Goal: Information Seeking & Learning: Learn about a topic

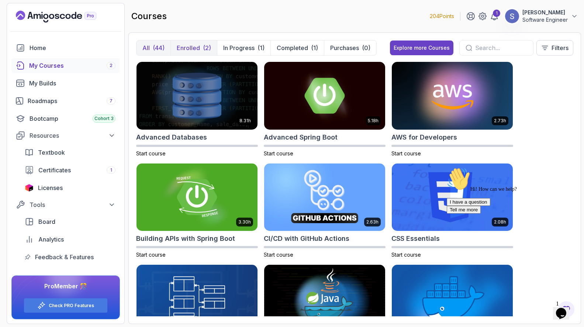
click at [190, 46] on p "Enrolled" at bounding box center [188, 48] width 23 height 9
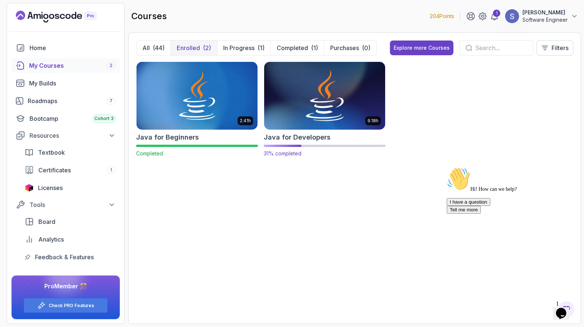
click at [306, 98] on img at bounding box center [324, 95] width 127 height 71
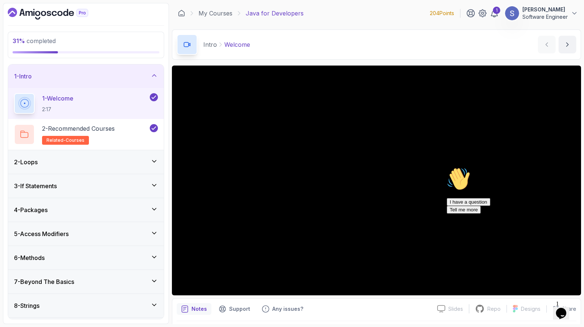
click at [94, 260] on div "6 - Methods" at bounding box center [86, 258] width 144 height 9
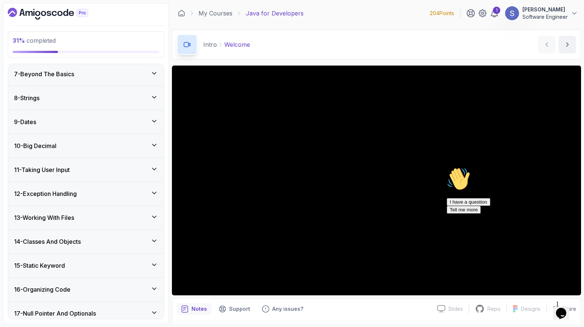
click at [80, 79] on div "7 - Beyond The Basics" at bounding box center [86, 74] width 156 height 24
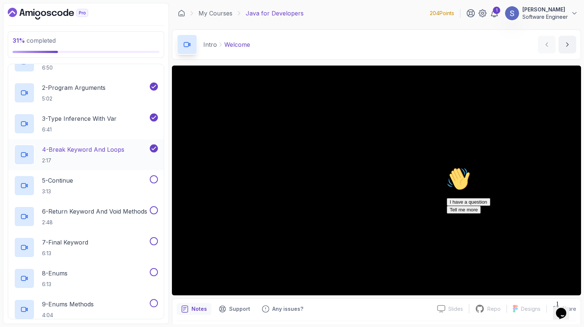
scroll to position [186, 0]
click at [105, 148] on p "4 - Break Keyword And Loops" at bounding box center [83, 149] width 82 height 9
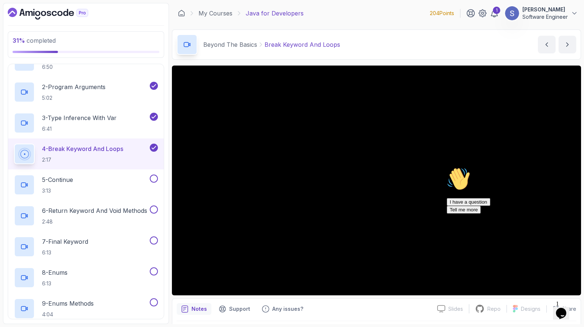
click at [14, 144] on button "4 - Break Keyword And Loops 2:17" at bounding box center [86, 154] width 144 height 21
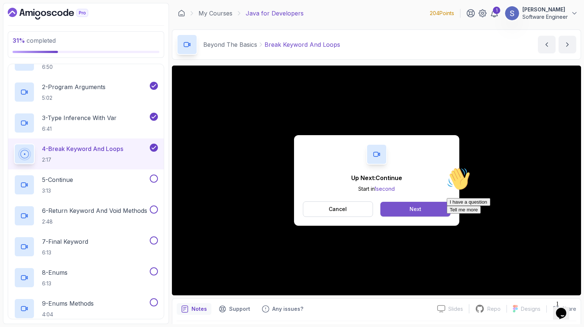
click at [421, 210] on button "Next" at bounding box center [415, 209] width 70 height 15
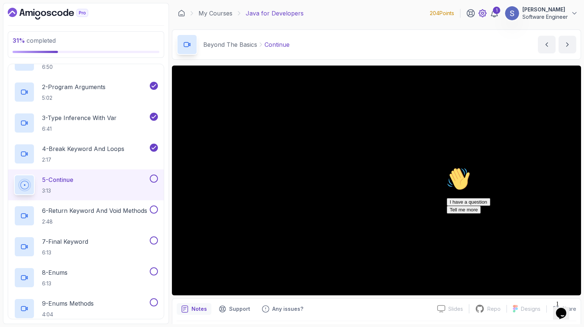
click at [478, 14] on icon at bounding box center [482, 13] width 9 height 9
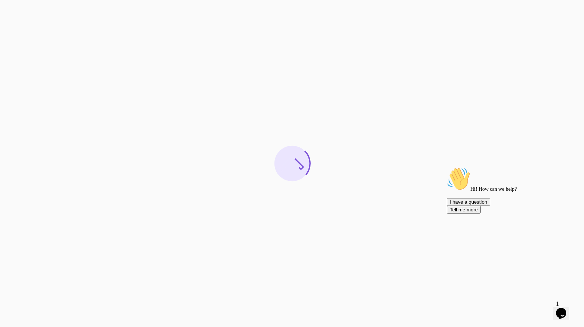
click at [446, 167] on icon "Chat attention grabber" at bounding box center [446, 167] width 0 height 0
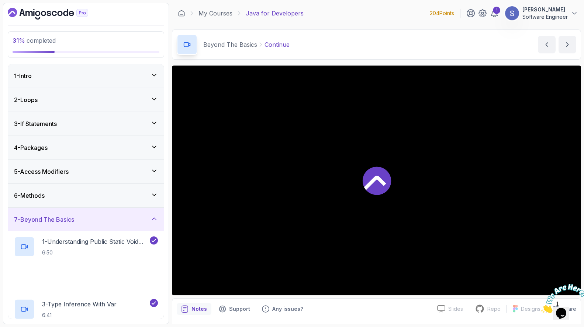
click at [541, 308] on icon "Close" at bounding box center [541, 311] width 0 height 6
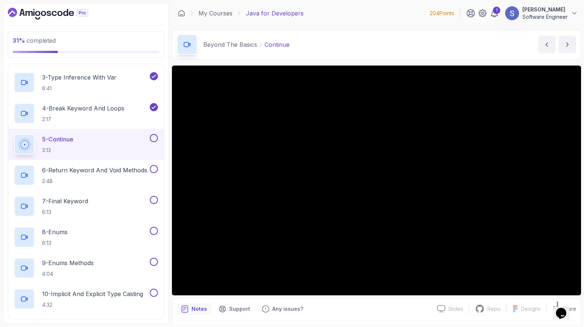
scroll to position [229, 0]
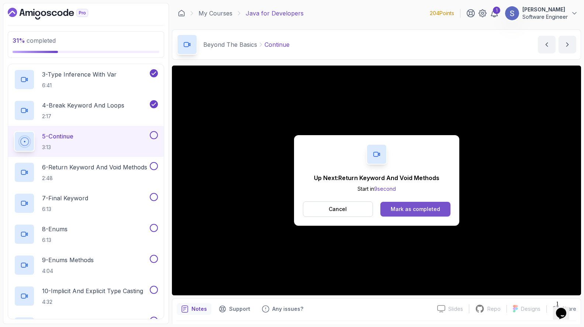
click at [418, 211] on div "Mark as completed" at bounding box center [414, 209] width 49 height 7
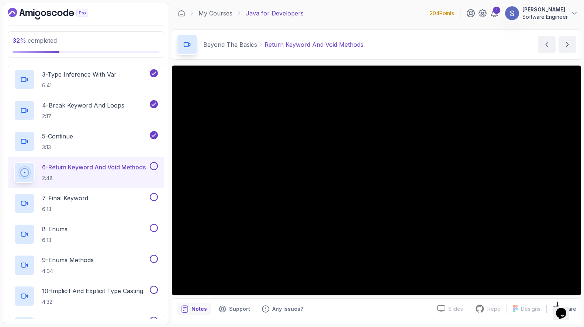
click at [408, 305] on div "Notes Support Any issues?" at bounding box center [304, 309] width 254 height 12
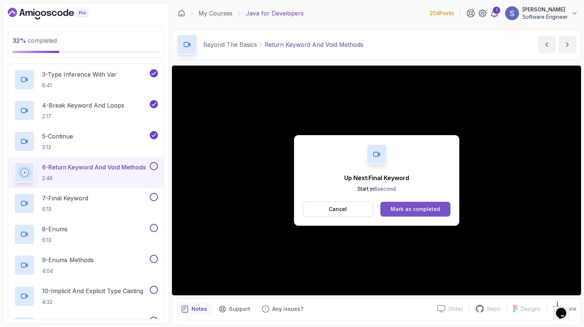
click at [410, 207] on div "Mark as completed" at bounding box center [414, 209] width 49 height 7
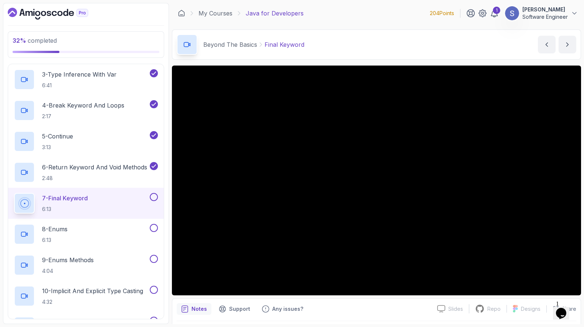
click at [404, 311] on div "Notes Support Any issues?" at bounding box center [304, 309] width 254 height 12
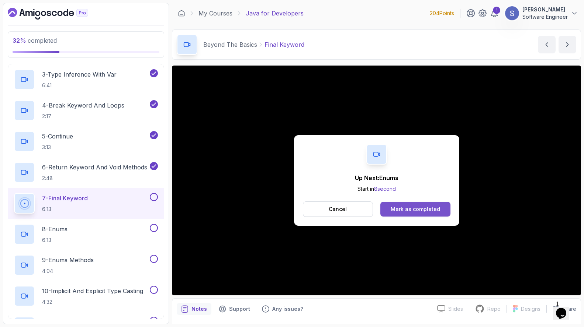
click at [421, 212] on div "Mark as completed" at bounding box center [414, 209] width 49 height 7
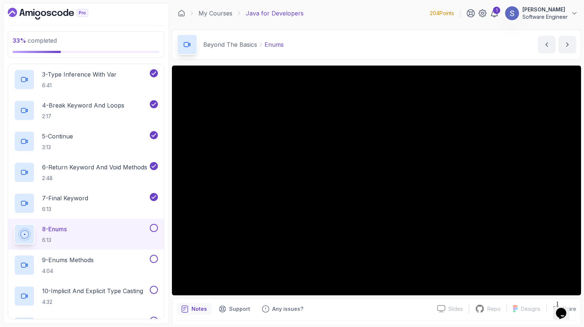
click at [400, 309] on div "Notes Support Any issues?" at bounding box center [304, 309] width 254 height 12
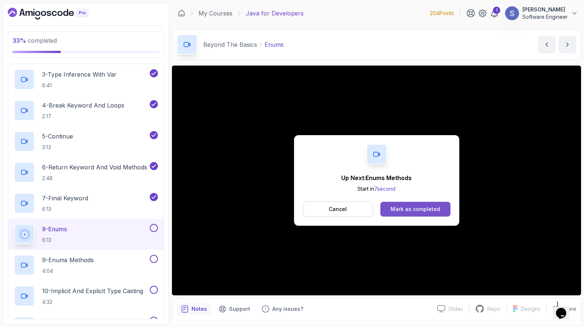
click at [414, 208] on div "Mark as completed" at bounding box center [414, 209] width 49 height 7
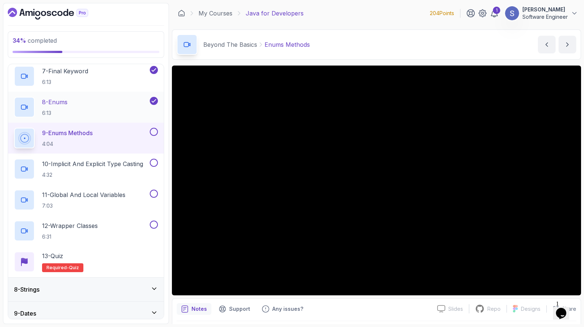
scroll to position [366, 0]
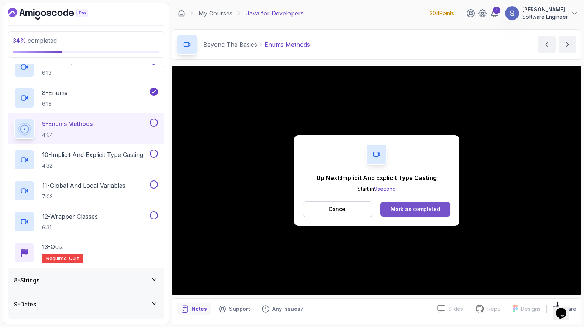
click at [432, 210] on div "Mark as completed" at bounding box center [414, 209] width 49 height 7
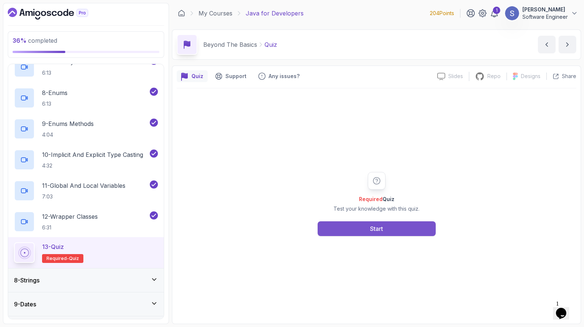
click at [379, 235] on button "Start" at bounding box center [376, 229] width 118 height 15
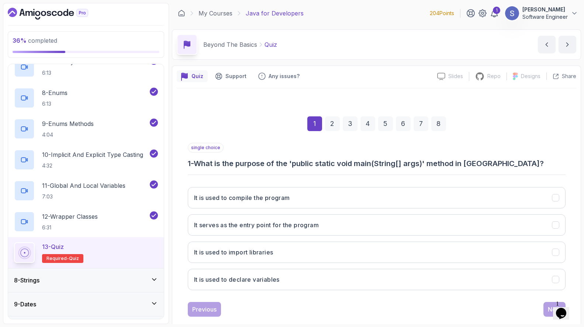
scroll to position [14, 0]
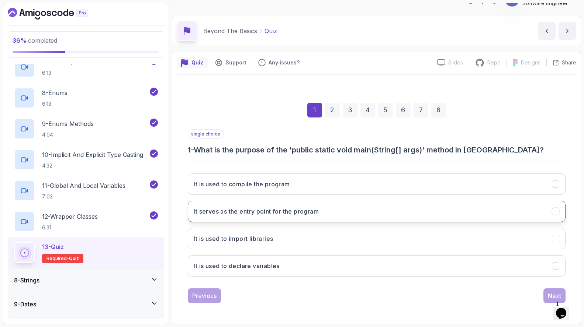
click at [309, 214] on h3 "It serves as the entry point for the program" at bounding box center [256, 211] width 125 height 9
click at [550, 295] on div "Next" at bounding box center [553, 296] width 13 height 9
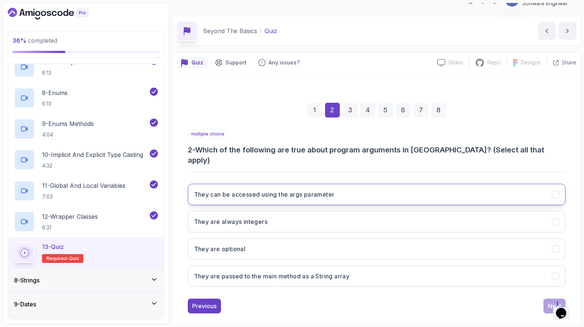
click at [341, 184] on button "They can be accessed using the args parameter" at bounding box center [377, 194] width 378 height 21
click at [317, 272] on h3 "They are passed to the main method as a String array" at bounding box center [272, 276] width 156 height 9
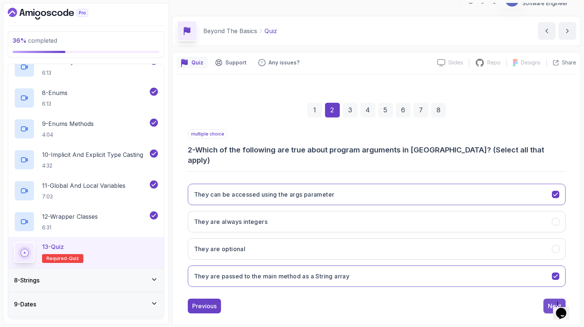
click at [549, 302] on div "Next" at bounding box center [553, 306] width 13 height 9
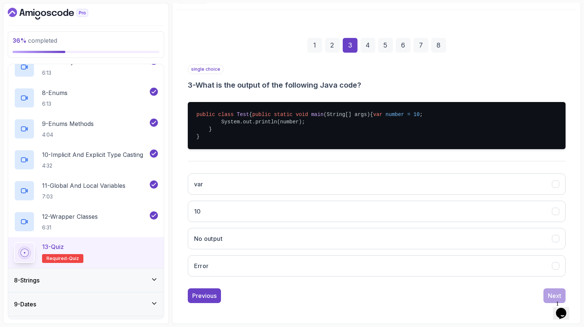
scroll to position [93, 0]
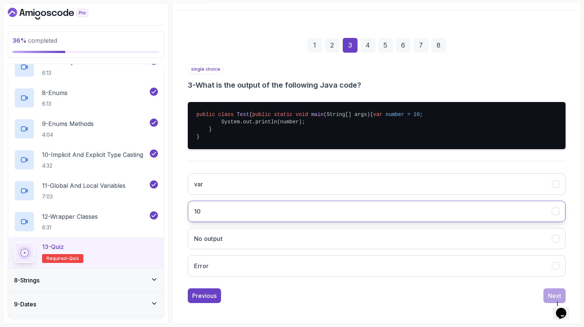
click at [302, 212] on button "10" at bounding box center [377, 211] width 378 height 21
click at [552, 296] on div "Next" at bounding box center [553, 296] width 13 height 9
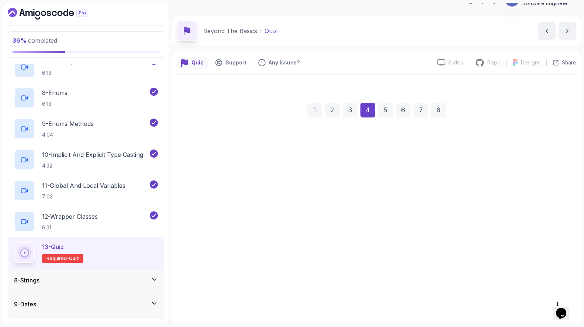
scroll to position [14, 0]
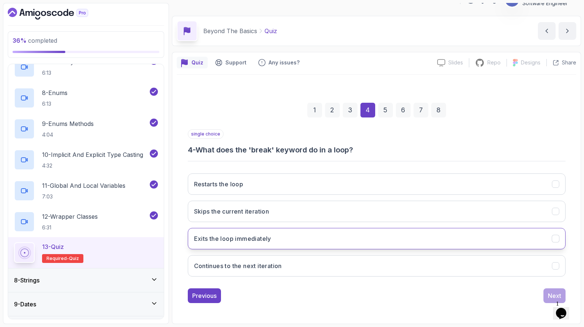
click at [310, 241] on button "Exits the loop immediately" at bounding box center [377, 238] width 378 height 21
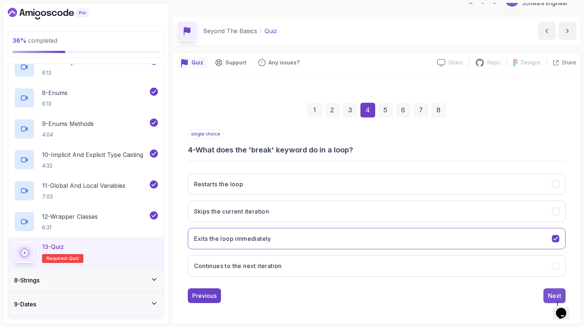
click at [553, 296] on div "Next" at bounding box center [553, 296] width 13 height 9
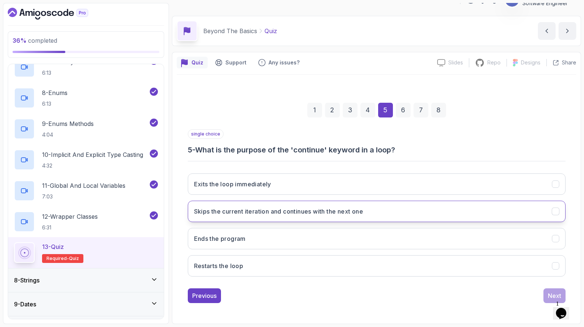
click at [358, 214] on h3 "Skips the current iteration and continues with the next one" at bounding box center [278, 211] width 169 height 9
click at [547, 290] on button "Next" at bounding box center [554, 296] width 22 height 15
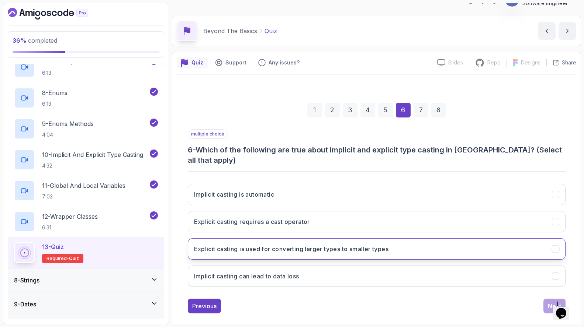
click at [364, 245] on h3 "Explicit casting is used for converting larger types to smaller types" at bounding box center [291, 249] width 195 height 9
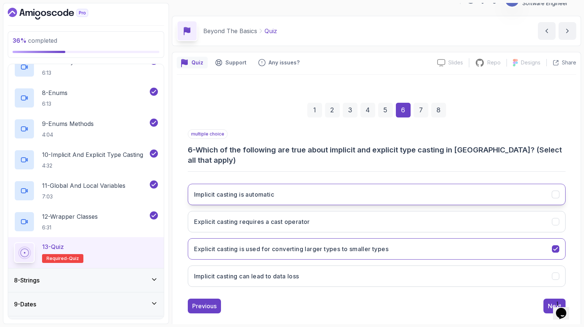
click at [299, 188] on button "Implicit casting is automatic" at bounding box center [377, 194] width 378 height 21
click at [329, 211] on button "Explicit casting requires a cast operator" at bounding box center [377, 221] width 378 height 21
click at [547, 299] on button "Next" at bounding box center [554, 306] width 22 height 15
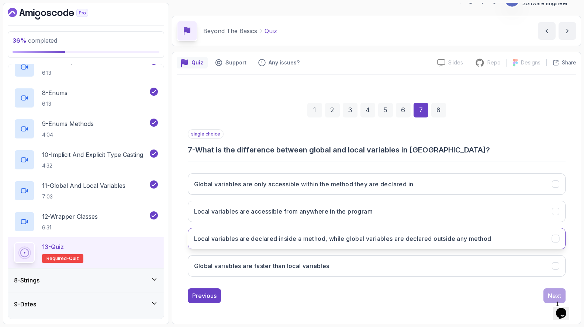
click at [440, 242] on h3 "Local variables are declared inside a method, while global variables are declar…" at bounding box center [342, 238] width 297 height 9
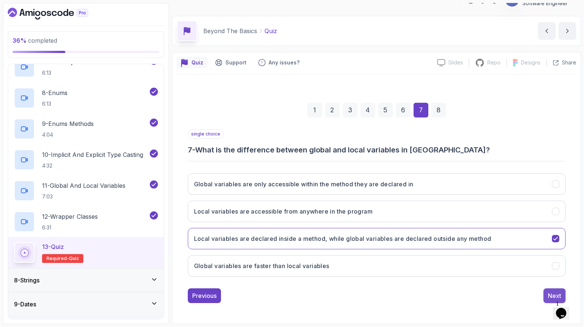
click at [545, 293] on button "Next" at bounding box center [554, 296] width 22 height 15
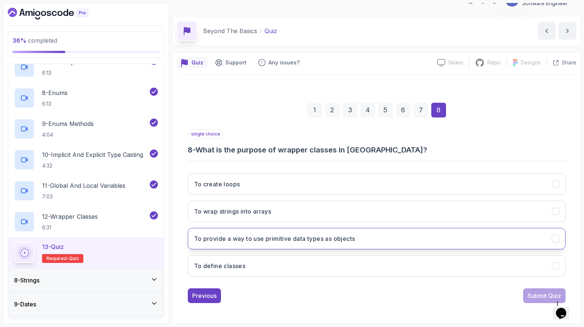
click at [348, 241] on h3 "To provide a way to use primitive data types as objects" at bounding box center [274, 238] width 161 height 9
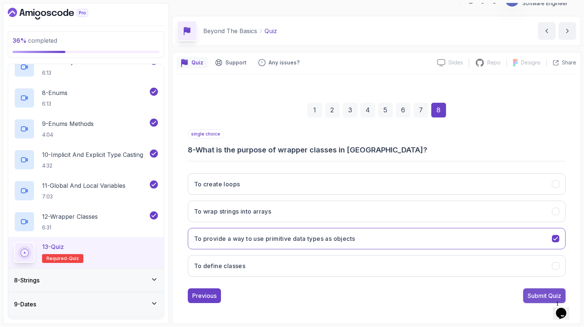
click at [531, 299] on div "Submit Quiz" at bounding box center [544, 296] width 34 height 9
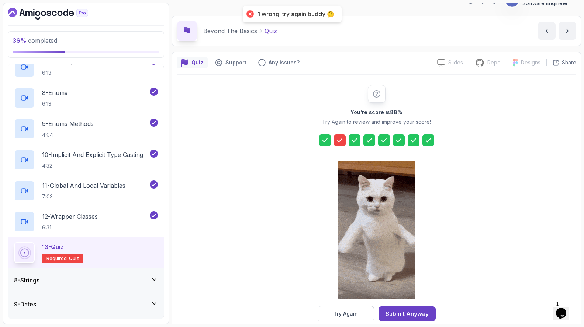
click at [339, 138] on icon at bounding box center [339, 140] width 7 height 7
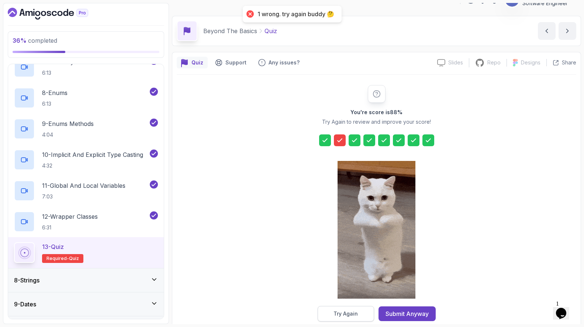
click at [361, 319] on button "Try Again" at bounding box center [345, 313] width 56 height 15
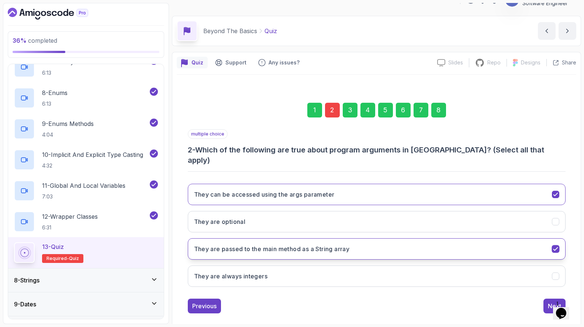
click at [367, 239] on button "They are passed to the main method as a String array" at bounding box center [377, 249] width 378 height 21
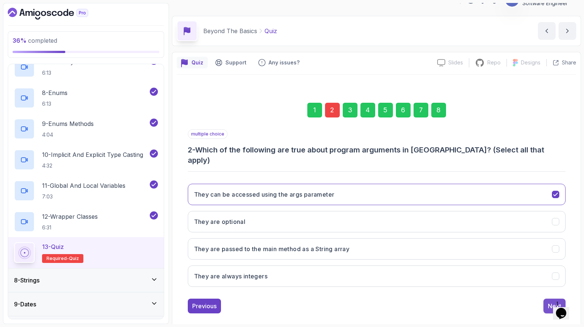
click at [549, 299] on button "Next" at bounding box center [554, 306] width 22 height 15
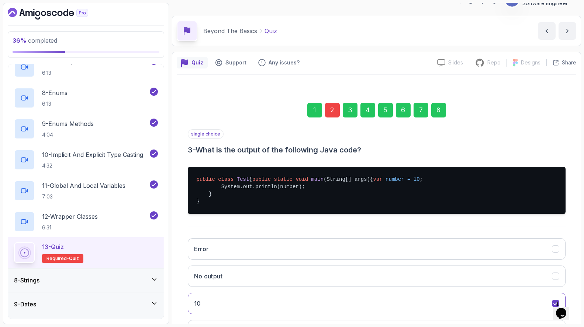
click at [439, 115] on div "8" at bounding box center [438, 110] width 15 height 15
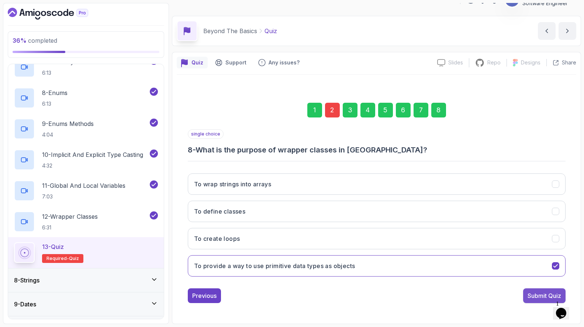
click at [535, 300] on button "Submit Quiz" at bounding box center [544, 296] width 42 height 15
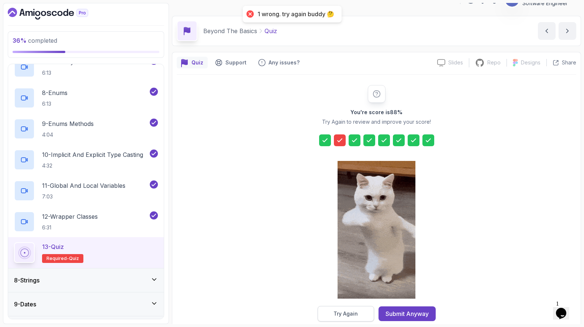
click at [348, 317] on div "Try Again" at bounding box center [345, 313] width 24 height 7
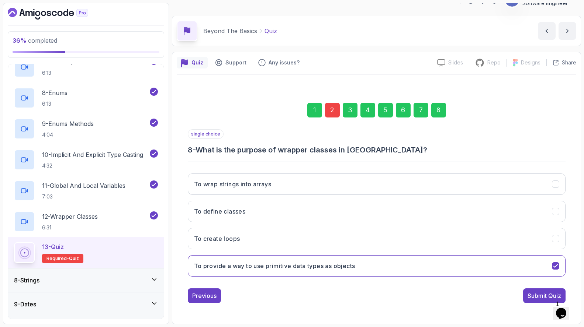
click at [329, 110] on div "2" at bounding box center [332, 110] width 15 height 15
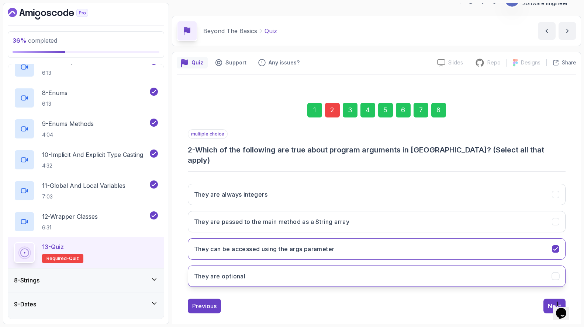
click at [329, 266] on button "They are optional" at bounding box center [377, 276] width 378 height 21
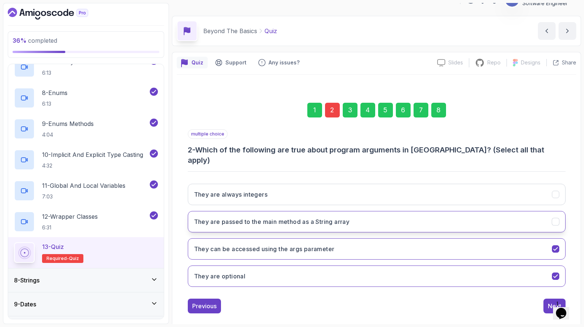
click at [331, 218] on button "They are passed to the main method as a String array" at bounding box center [377, 221] width 378 height 21
click at [548, 302] on div "Next" at bounding box center [553, 306] width 13 height 9
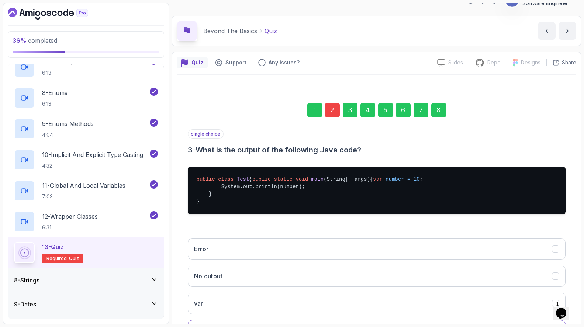
click at [437, 114] on div "8" at bounding box center [438, 110] width 15 height 15
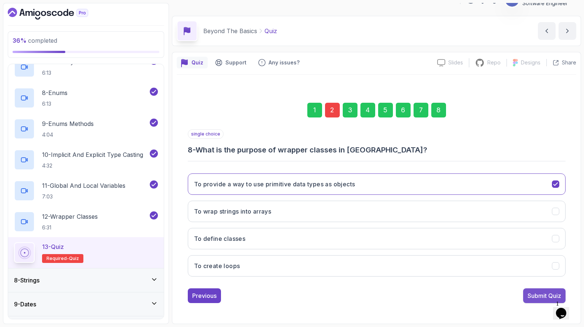
click at [524, 294] on button "Submit Quiz" at bounding box center [544, 296] width 42 height 15
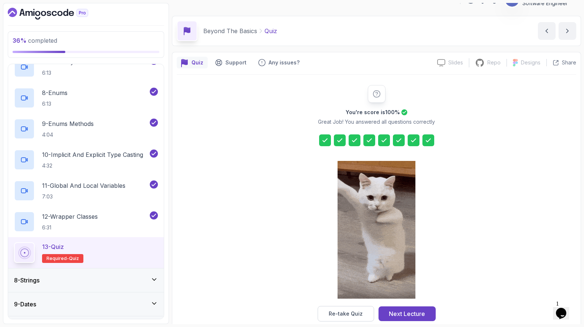
scroll to position [26, 0]
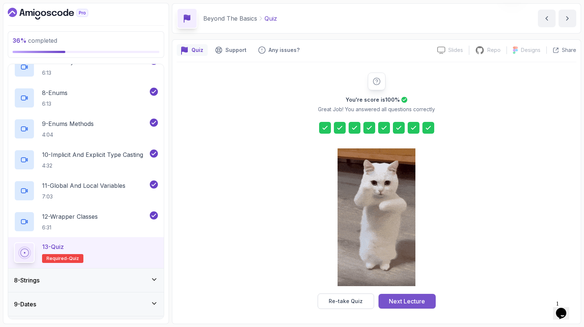
click at [400, 305] on div "Next Lecture" at bounding box center [407, 301] width 36 height 9
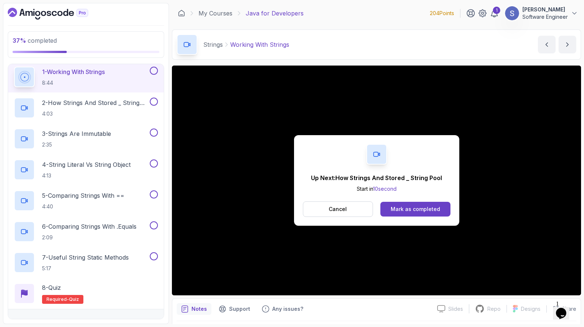
scroll to position [197, 0]
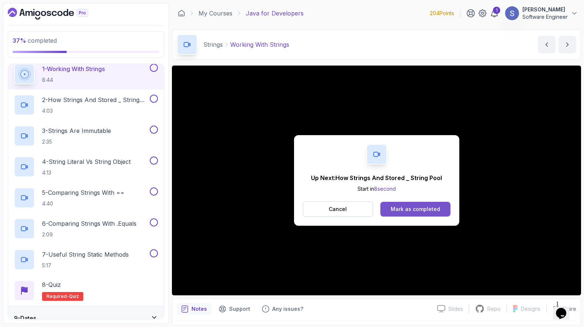
click at [405, 211] on div "Mark as completed" at bounding box center [414, 209] width 49 height 7
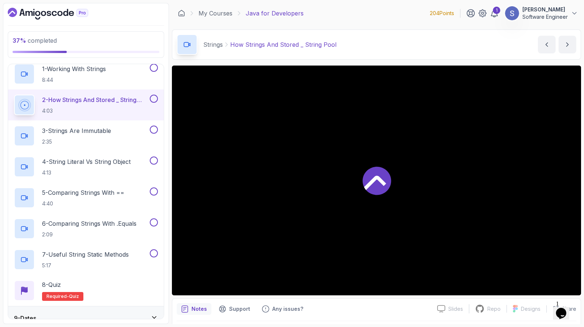
scroll to position [202, 0]
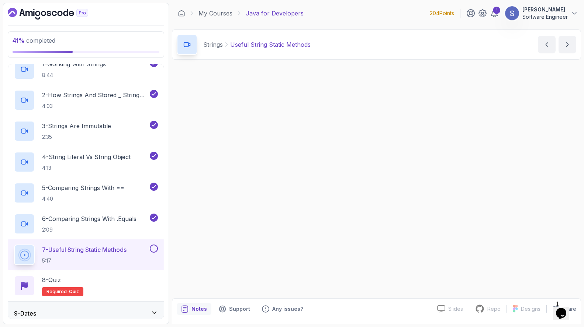
click at [434, 209] on div "Up Next: Quiz Start in 1 second Cancel Mark as completed" at bounding box center [376, 181] width 409 height 230
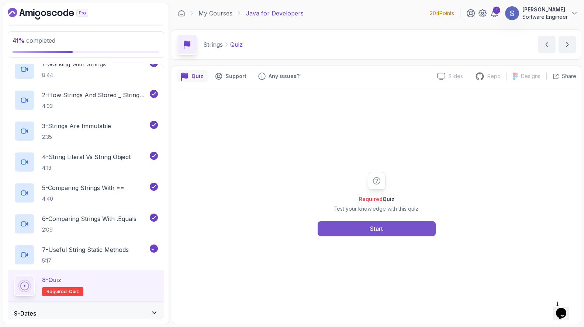
click at [399, 226] on button "Start" at bounding box center [376, 229] width 118 height 15
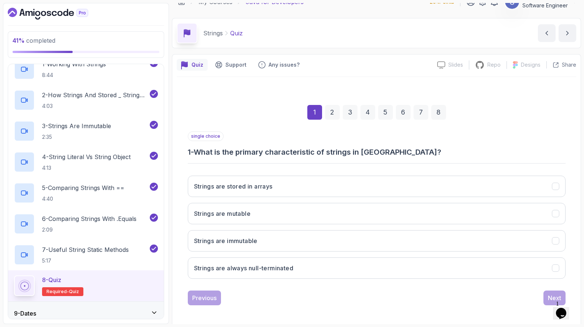
scroll to position [14, 0]
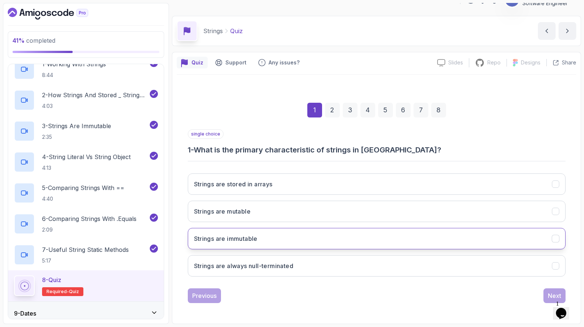
click at [330, 243] on button "Strings are immutable" at bounding box center [377, 238] width 378 height 21
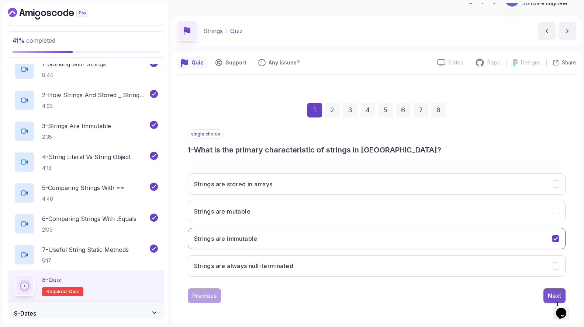
click at [547, 292] on div "Next" at bounding box center [553, 296] width 13 height 9
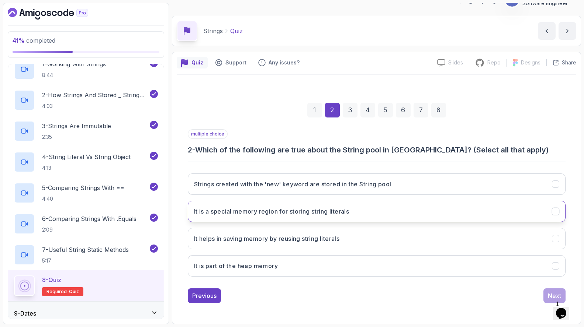
click at [376, 215] on button "It is a special memory region for storing string literals" at bounding box center [377, 211] width 378 height 21
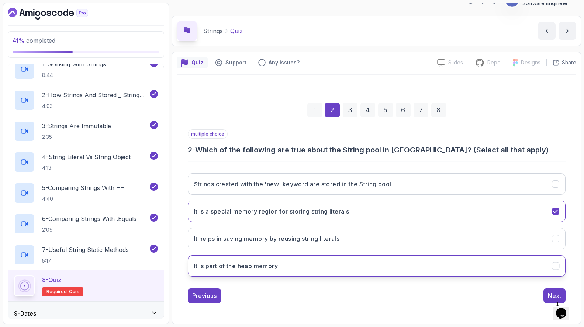
click at [342, 269] on button "It is part of the heap memory" at bounding box center [377, 265] width 378 height 21
click at [356, 241] on button "It helps in saving memory by reusing string literals" at bounding box center [377, 238] width 378 height 21
click at [554, 294] on div "Next" at bounding box center [553, 296] width 13 height 9
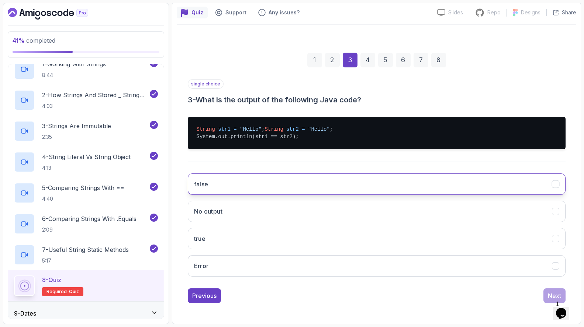
scroll to position [71, 0]
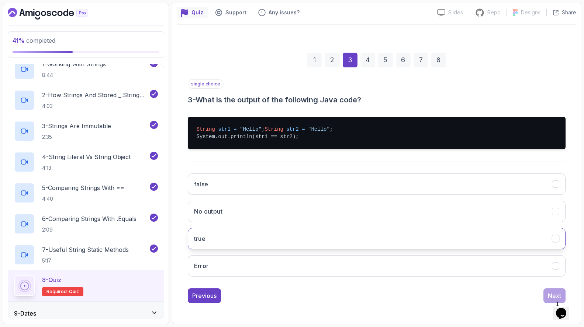
click at [344, 243] on button "true" at bounding box center [377, 238] width 378 height 21
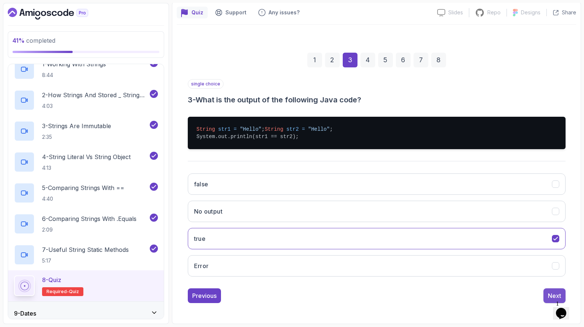
click at [544, 293] on button "Next" at bounding box center [554, 296] width 22 height 15
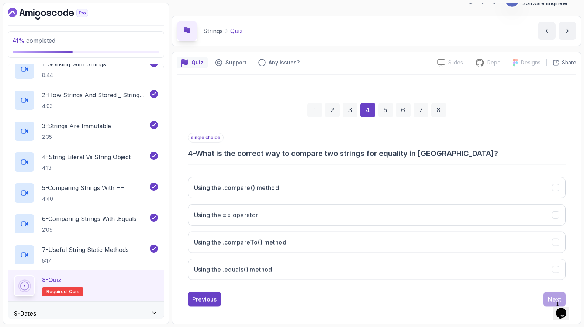
scroll to position [14, 0]
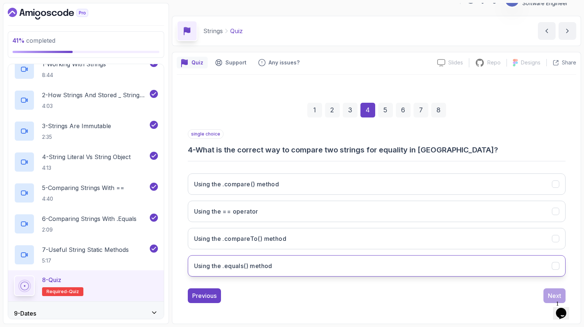
click at [351, 269] on button "Using the .equals() method" at bounding box center [377, 265] width 378 height 21
click at [549, 292] on div "Next" at bounding box center [553, 296] width 13 height 9
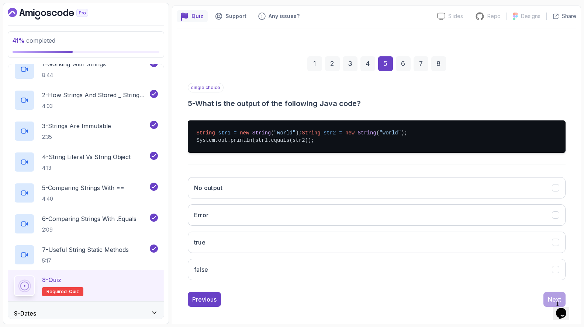
scroll to position [71, 0]
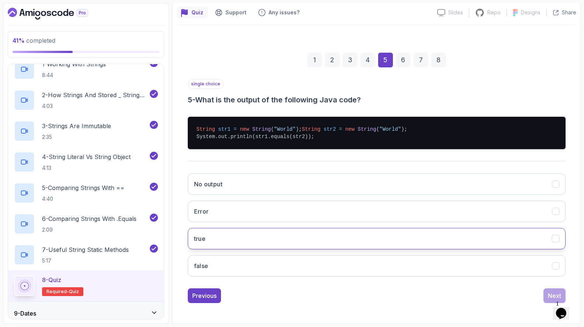
click at [381, 238] on button "true" at bounding box center [377, 238] width 378 height 21
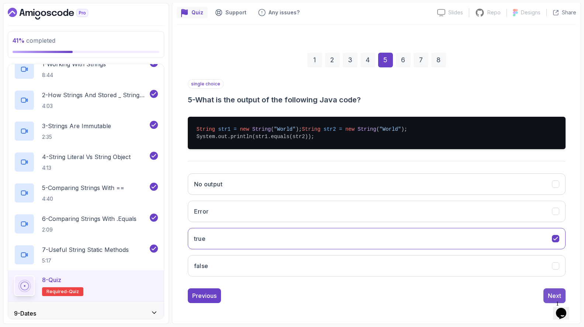
click at [552, 292] on div "Next" at bounding box center [553, 296] width 13 height 9
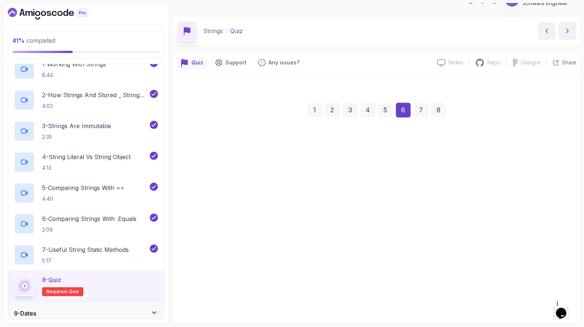
scroll to position [14, 0]
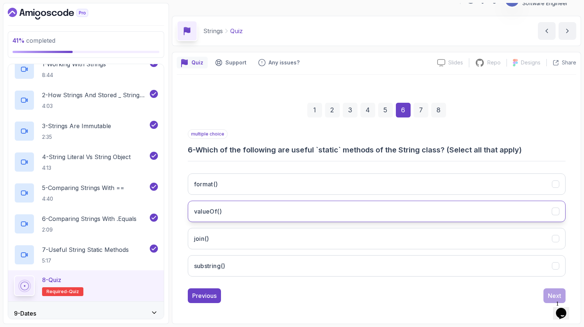
click at [407, 211] on button "valueOf()" at bounding box center [377, 211] width 378 height 21
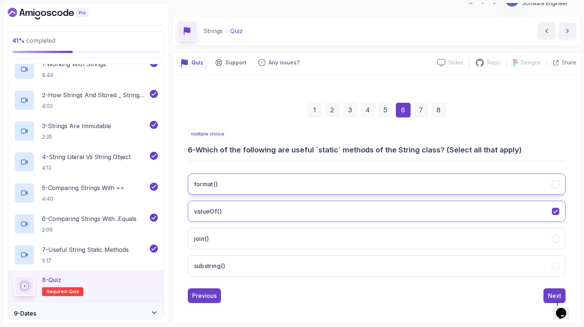
click at [417, 182] on button "format()" at bounding box center [377, 184] width 378 height 21
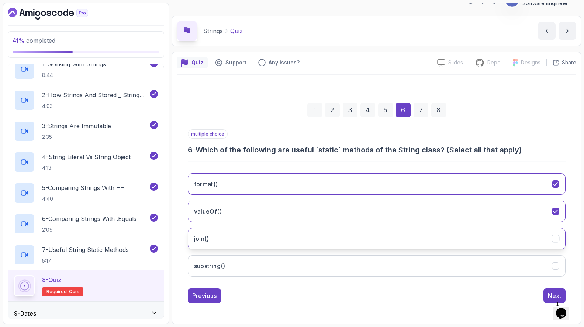
click at [396, 242] on button "join()" at bounding box center [377, 238] width 378 height 21
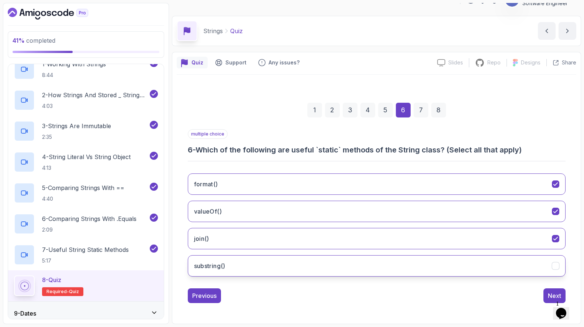
click at [421, 267] on button "substring()" at bounding box center [377, 265] width 378 height 21
click at [546, 296] on button "Next" at bounding box center [554, 296] width 22 height 15
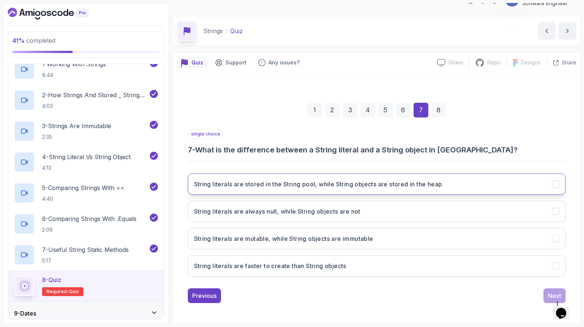
click at [432, 183] on h3 "String literals are stored in the String pool, while String objects are stored …" at bounding box center [318, 184] width 248 height 9
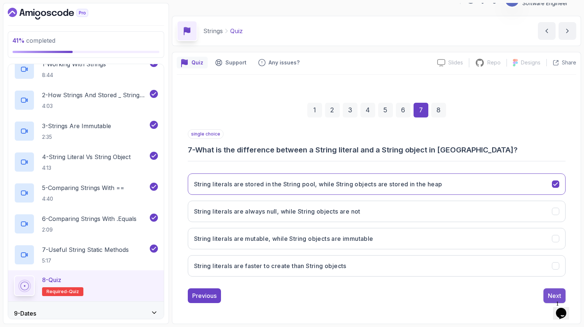
click at [549, 294] on div "Next" at bounding box center [553, 296] width 13 height 9
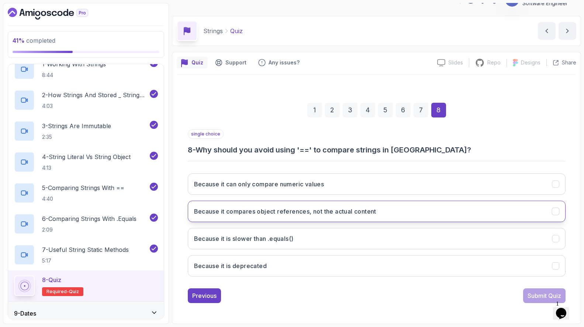
click at [418, 213] on button "Because it compares object references, not the actual content" at bounding box center [377, 211] width 378 height 21
click at [528, 295] on div "Submit Quiz" at bounding box center [544, 296] width 34 height 9
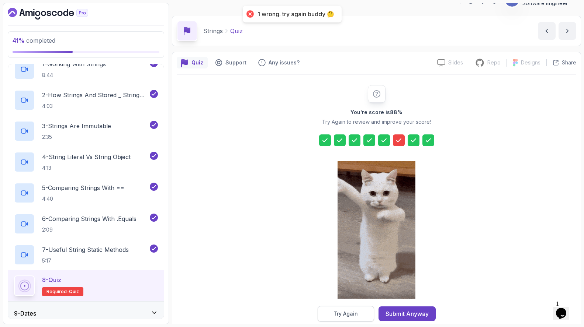
click at [359, 313] on button "Try Again" at bounding box center [345, 313] width 56 height 15
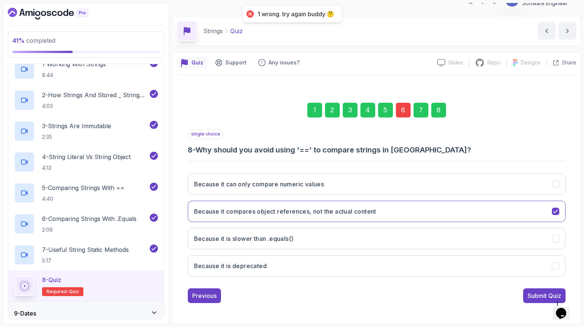
click at [402, 114] on div "6" at bounding box center [403, 110] width 15 height 15
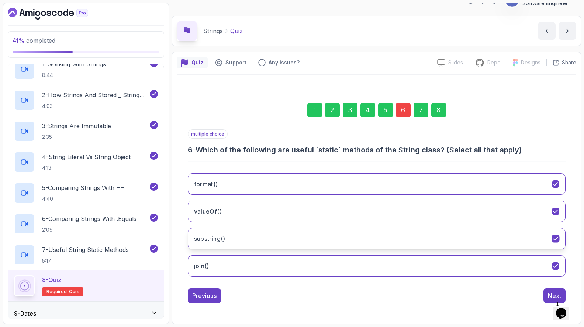
click at [350, 238] on button "substring()" at bounding box center [377, 238] width 378 height 21
click at [343, 265] on button "join()" at bounding box center [377, 265] width 378 height 21
click at [507, 264] on button "join()" at bounding box center [377, 265] width 378 height 21
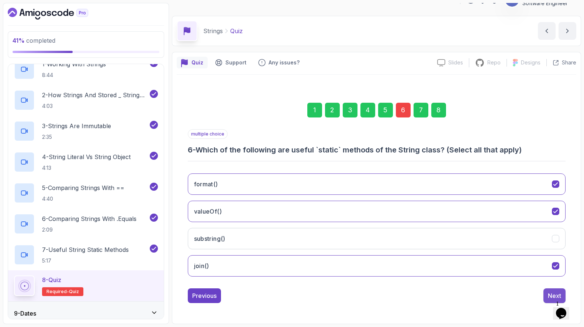
click at [552, 294] on div "Next" at bounding box center [553, 296] width 13 height 9
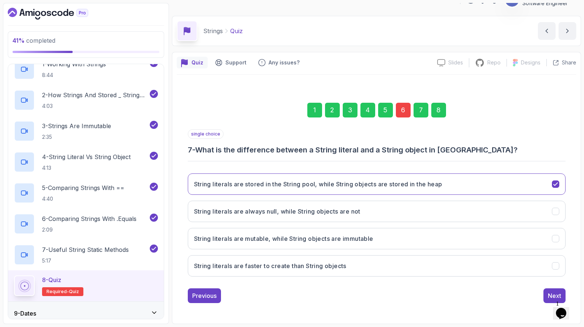
click at [439, 108] on div "8" at bounding box center [438, 110] width 15 height 15
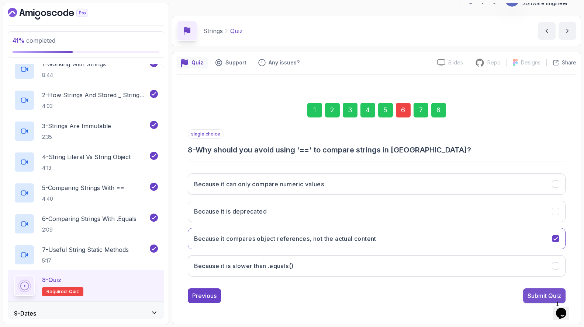
click at [537, 293] on div "Submit Quiz" at bounding box center [544, 296] width 34 height 9
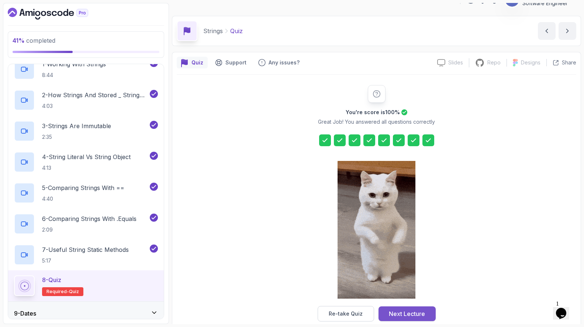
click at [416, 313] on div "Next Lecture" at bounding box center [407, 314] width 36 height 9
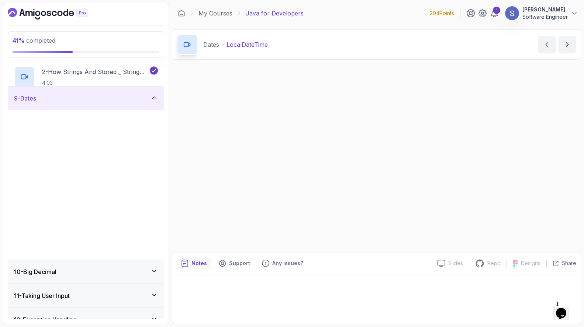
scroll to position [200, 0]
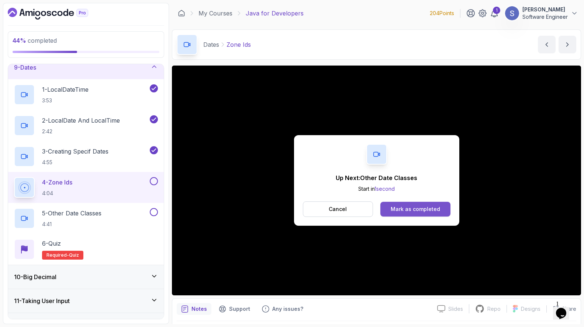
click at [403, 207] on div "Mark as completed" at bounding box center [414, 209] width 49 height 7
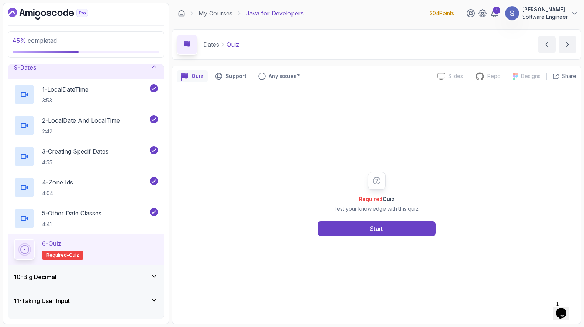
click at [382, 241] on div "Required Quiz Test your knowledge with this quiz. Start" at bounding box center [376, 203] width 399 height 231
click at [382, 230] on div "Start" at bounding box center [376, 229] width 13 height 9
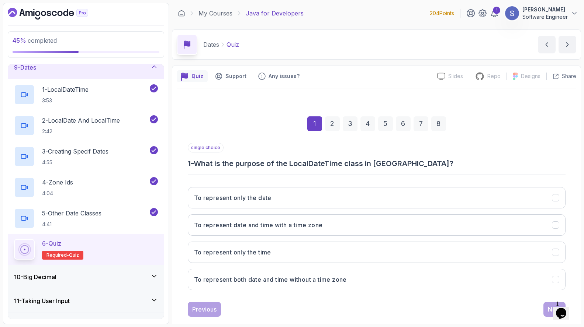
scroll to position [14, 0]
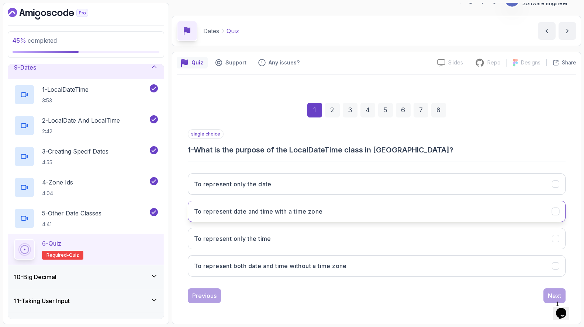
click at [348, 215] on button "To represent date and time with a time zone" at bounding box center [377, 211] width 378 height 21
click at [553, 293] on div "Next" at bounding box center [553, 296] width 13 height 9
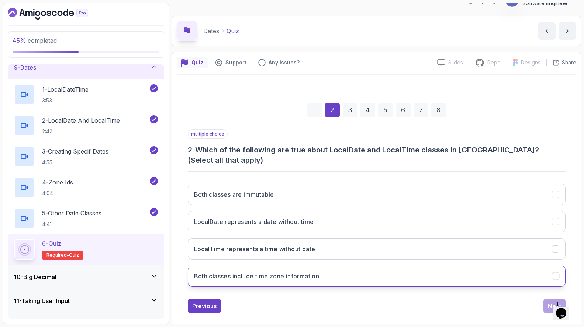
click at [395, 271] on button "Both classes include time zone information" at bounding box center [377, 276] width 378 height 21
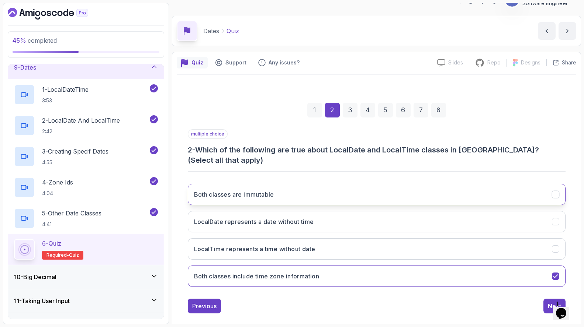
click at [443, 184] on button "Both classes are immutable" at bounding box center [377, 194] width 378 height 21
click at [420, 239] on button "LocalTime represents a time without date" at bounding box center [377, 249] width 378 height 21
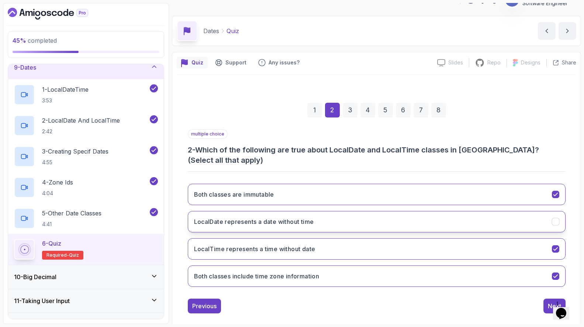
click at [421, 212] on button "LocalDate represents a date without time" at bounding box center [377, 221] width 378 height 21
click at [426, 184] on button "Both classes are immutable" at bounding box center [377, 194] width 378 height 21
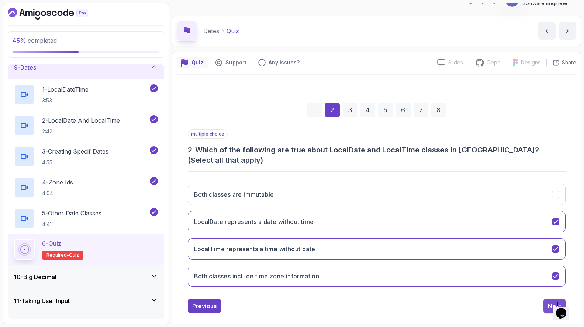
click at [546, 299] on button "Next" at bounding box center [554, 306] width 22 height 15
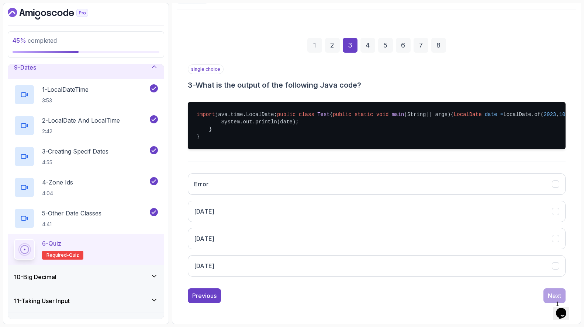
scroll to position [101, 0]
click at [435, 210] on button "[DATE]" at bounding box center [377, 211] width 378 height 21
click at [547, 292] on div "Next" at bounding box center [553, 296] width 13 height 9
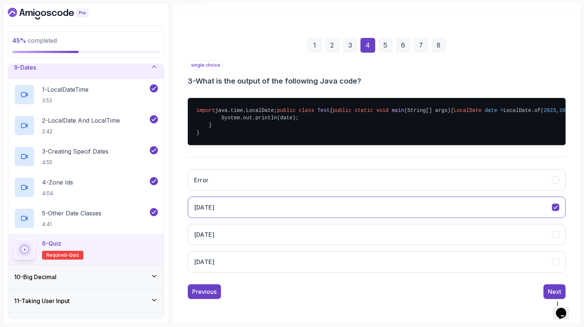
scroll to position [14, 0]
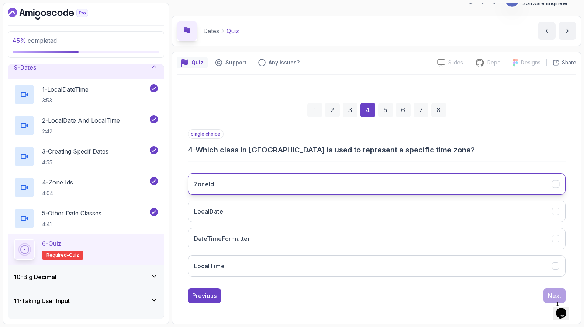
click at [308, 181] on button "ZoneId" at bounding box center [377, 184] width 378 height 21
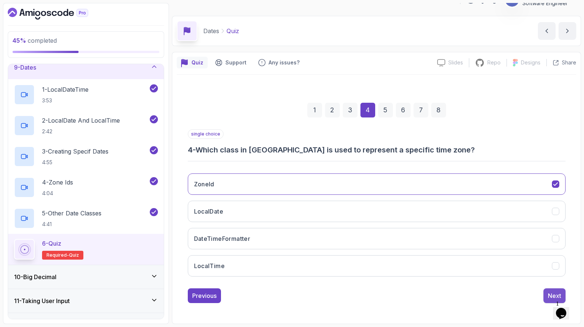
click at [555, 292] on div "Next" at bounding box center [553, 296] width 13 height 9
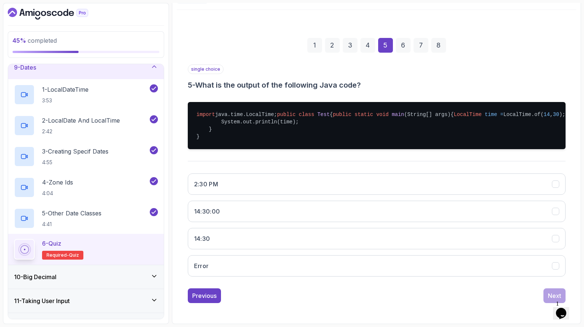
scroll to position [88, 0]
click at [474, 247] on button "14:30" at bounding box center [377, 238] width 378 height 21
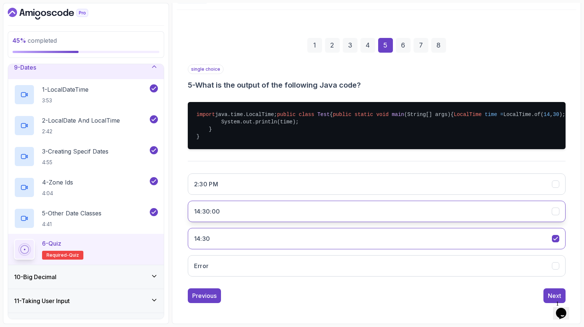
click at [470, 222] on button "14:30:00" at bounding box center [377, 211] width 378 height 21
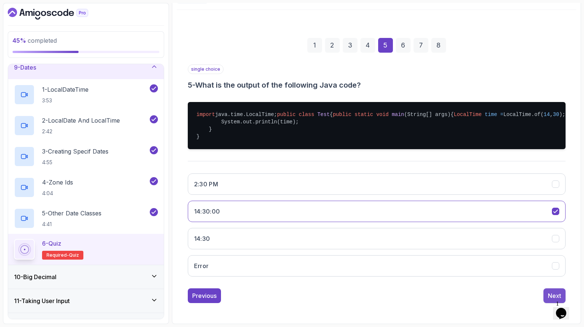
click at [553, 292] on div "Next" at bounding box center [553, 296] width 13 height 9
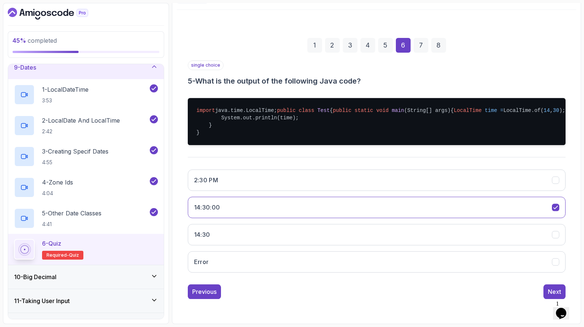
scroll to position [14, 0]
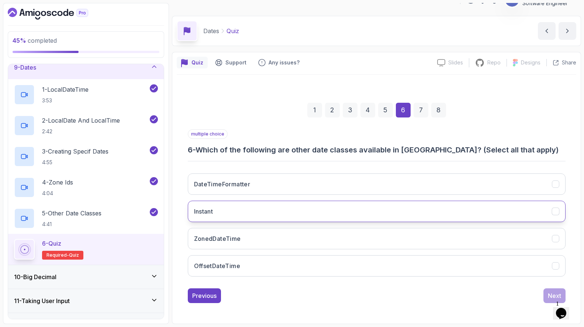
click at [442, 214] on button "Instant" at bounding box center [377, 211] width 378 height 21
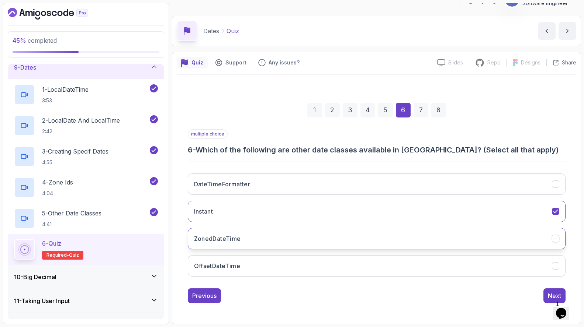
click at [442, 235] on button "ZonedDateTime" at bounding box center [377, 238] width 378 height 21
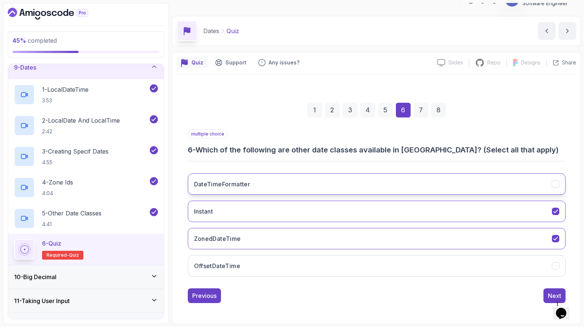
click at [461, 188] on button "DateTimeFormatter" at bounding box center [377, 184] width 378 height 21
click at [545, 295] on button "Next" at bounding box center [554, 296] width 22 height 15
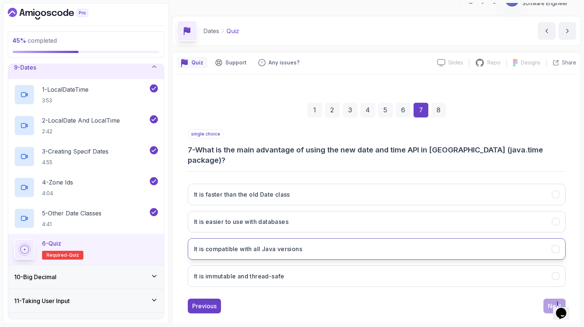
click at [357, 239] on button "It is compatible with all Java versions" at bounding box center [377, 249] width 378 height 21
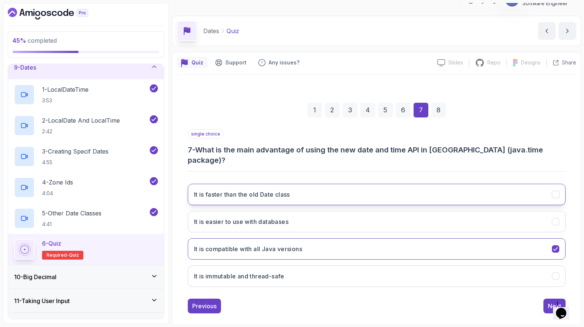
click at [367, 187] on button "It is faster than the old Date class" at bounding box center [377, 194] width 378 height 21
click at [362, 239] on button "It is compatible with all Java versions" at bounding box center [377, 249] width 378 height 21
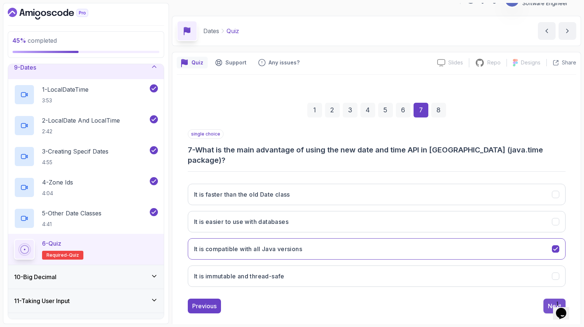
click at [548, 302] on div "Next" at bounding box center [553, 306] width 13 height 9
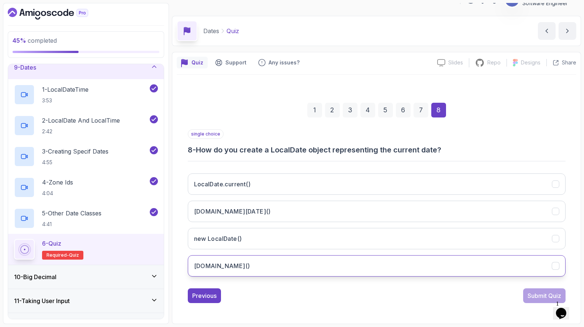
click at [371, 271] on button "[DOMAIN_NAME]()" at bounding box center [377, 265] width 378 height 21
click at [531, 293] on div "Submit Quiz" at bounding box center [544, 296] width 34 height 9
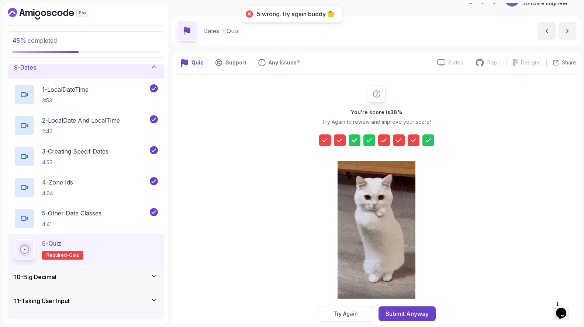
scroll to position [26, 0]
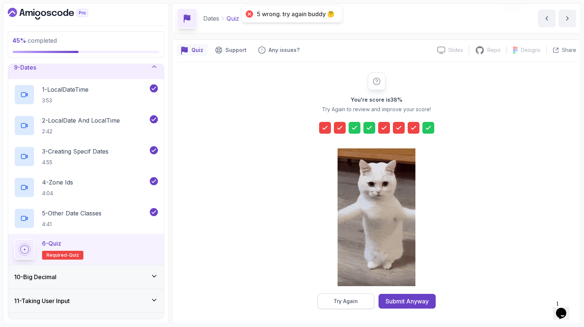
click at [340, 299] on div "Try Again" at bounding box center [345, 301] width 24 height 7
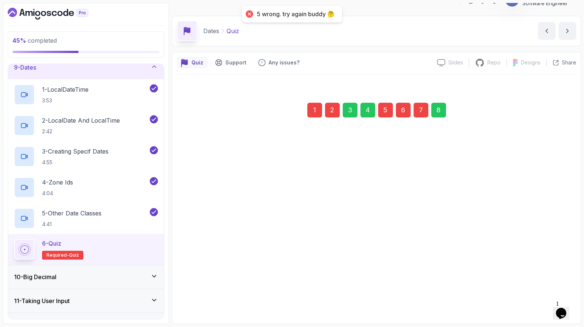
scroll to position [14, 0]
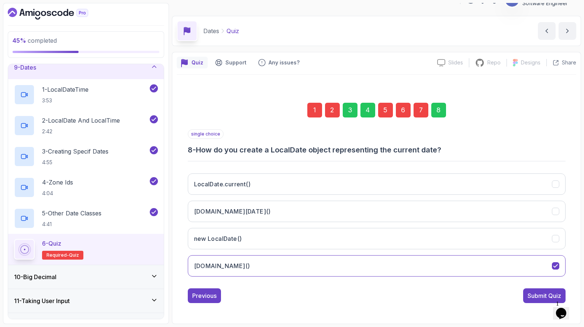
click at [314, 113] on div "1" at bounding box center [314, 110] width 15 height 15
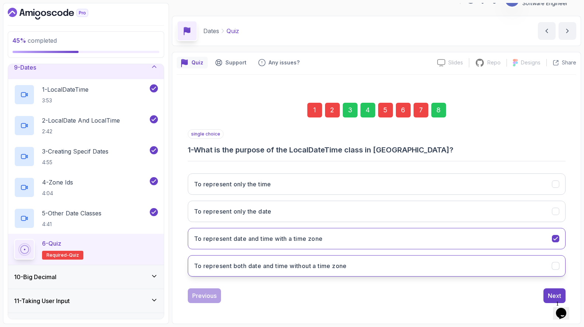
click at [330, 260] on button "To represent both date and time without a time zone" at bounding box center [377, 265] width 378 height 21
click at [553, 294] on div "Next" at bounding box center [553, 296] width 13 height 9
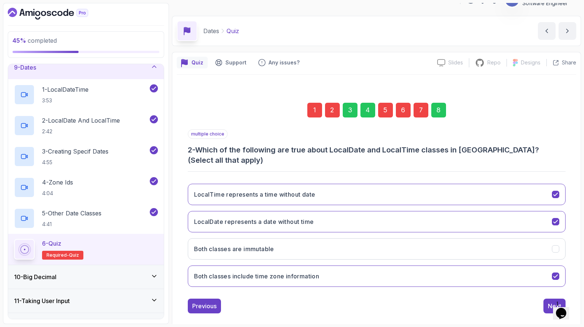
click at [494, 278] on div "LocalTime represents a time without date LocalDate represents a date without ti…" at bounding box center [377, 235] width 378 height 115
click at [508, 270] on button "Both classes include time zone information" at bounding box center [377, 276] width 378 height 21
click at [546, 299] on button "Next" at bounding box center [554, 306] width 22 height 15
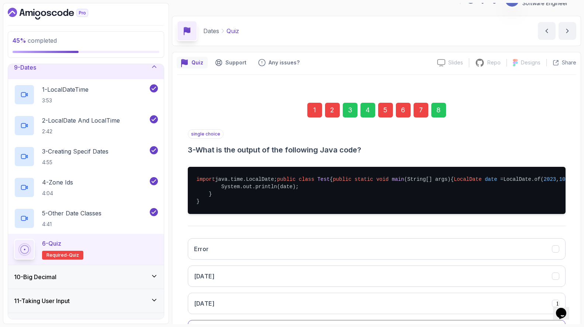
click at [383, 107] on div "5" at bounding box center [385, 110] width 15 height 15
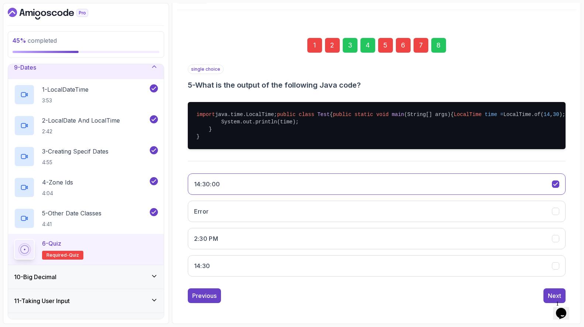
scroll to position [101, 0]
click at [291, 269] on button "14:30" at bounding box center [377, 265] width 378 height 21
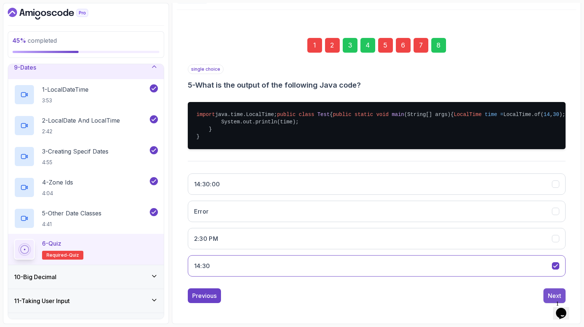
click at [554, 293] on div "Next" at bounding box center [553, 296] width 13 height 9
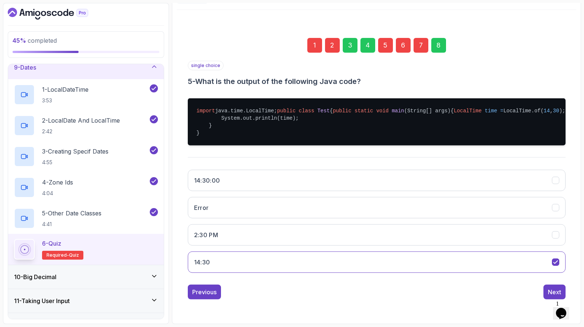
scroll to position [14, 0]
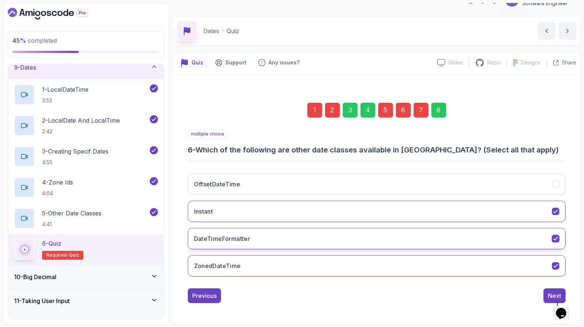
click at [424, 240] on button "DateTimeFormatter" at bounding box center [377, 238] width 378 height 21
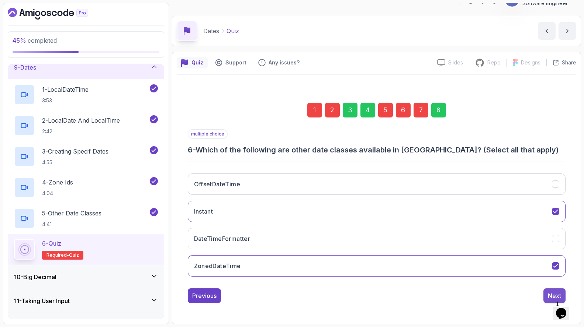
click at [545, 292] on button "Next" at bounding box center [554, 296] width 22 height 15
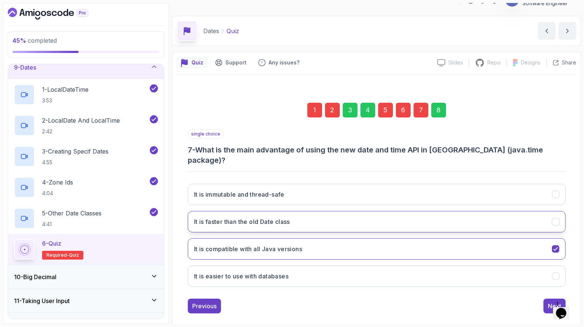
click at [409, 211] on button "It is faster than the old Date class" at bounding box center [377, 221] width 378 height 21
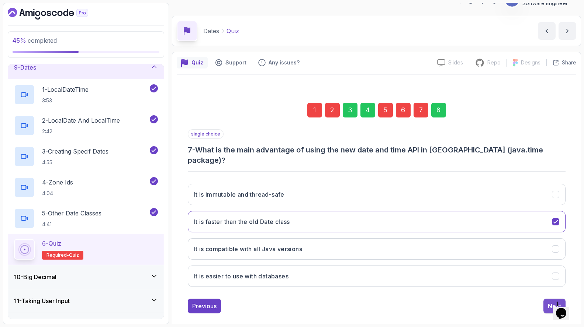
click at [555, 302] on div "Next" at bounding box center [553, 306] width 13 height 9
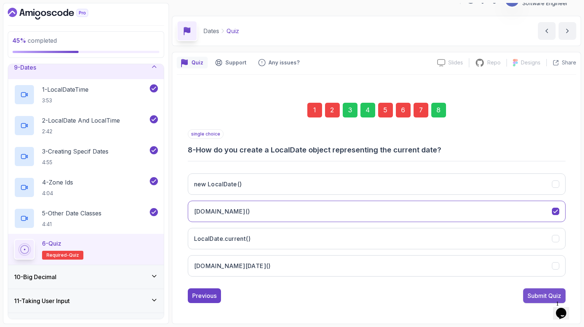
click at [532, 297] on div "Submit Quiz" at bounding box center [544, 296] width 34 height 9
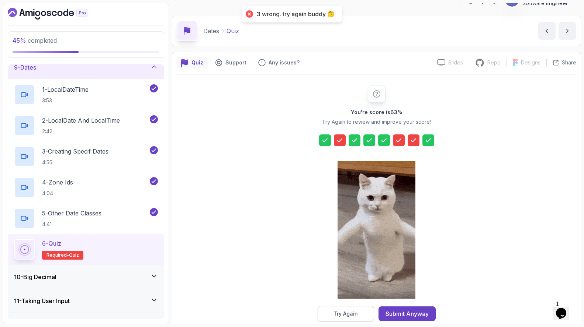
click at [358, 314] on button "Try Again" at bounding box center [345, 313] width 56 height 15
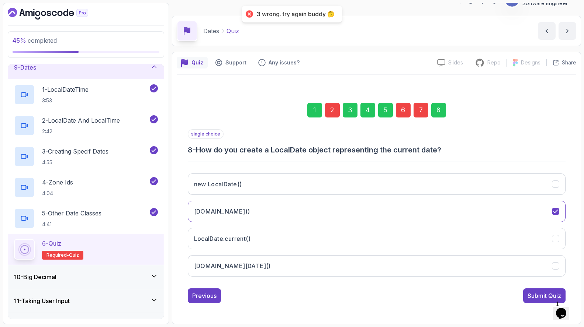
click at [331, 112] on div "2" at bounding box center [332, 110] width 15 height 15
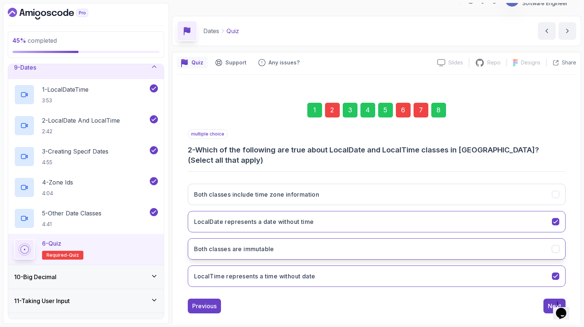
click at [363, 243] on button "Both classes are immutable" at bounding box center [377, 249] width 378 height 21
click at [402, 106] on div "6" at bounding box center [403, 110] width 15 height 15
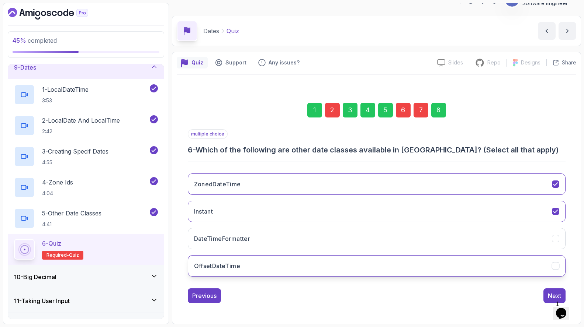
click at [383, 260] on button "OffsetDateTime" at bounding box center [377, 265] width 378 height 21
click at [421, 112] on div "7" at bounding box center [420, 110] width 15 height 15
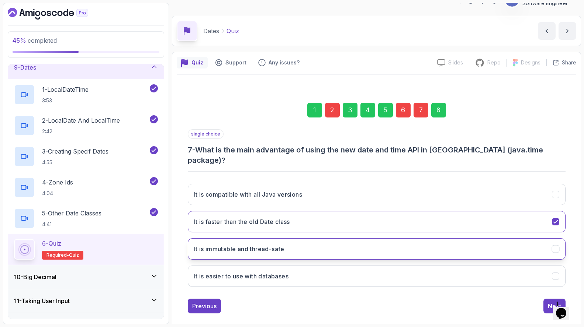
click at [360, 247] on button "It is immutable and thread-safe" at bounding box center [377, 249] width 378 height 21
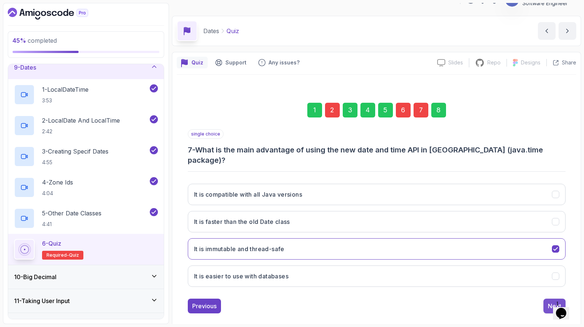
click at [545, 299] on button "Next" at bounding box center [554, 306] width 22 height 15
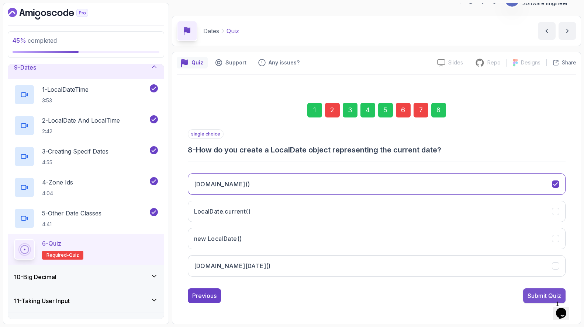
click at [542, 290] on button "Submit Quiz" at bounding box center [544, 296] width 42 height 15
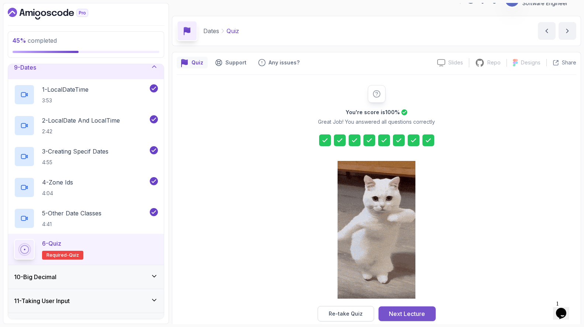
click at [425, 312] on button "Next Lecture" at bounding box center [406, 314] width 57 height 15
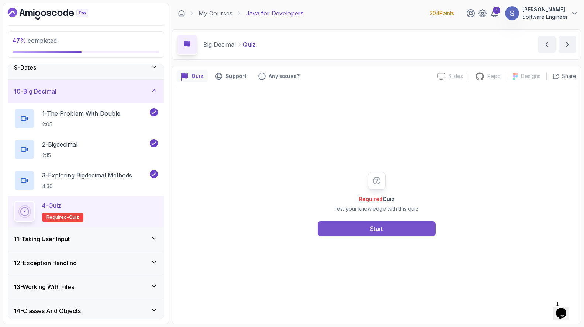
click at [338, 232] on button "Start" at bounding box center [376, 229] width 118 height 15
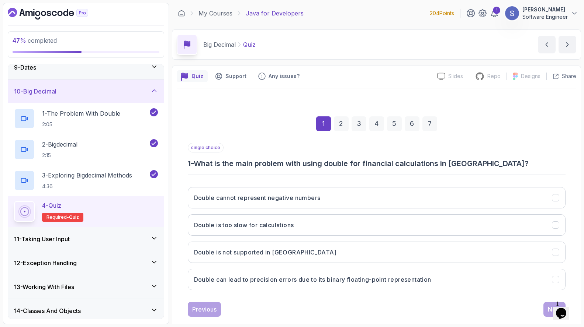
scroll to position [14, 0]
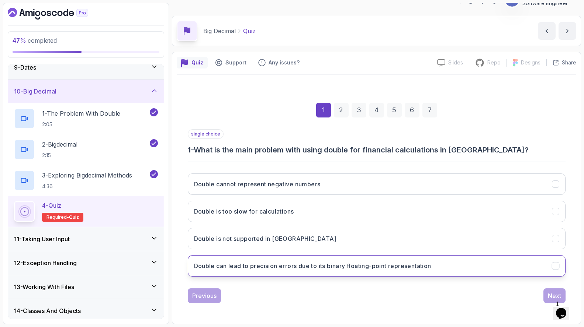
click at [368, 271] on button "Double can lead to precision errors due to its binary floating-point representa…" at bounding box center [377, 265] width 378 height 21
click at [554, 293] on div "Next" at bounding box center [553, 296] width 13 height 9
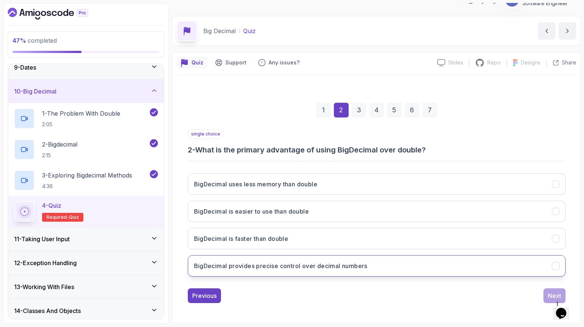
click at [478, 275] on button "BigDecimal provides precise control over decimal numbers" at bounding box center [377, 265] width 378 height 21
click at [550, 296] on div "Next" at bounding box center [553, 296] width 13 height 9
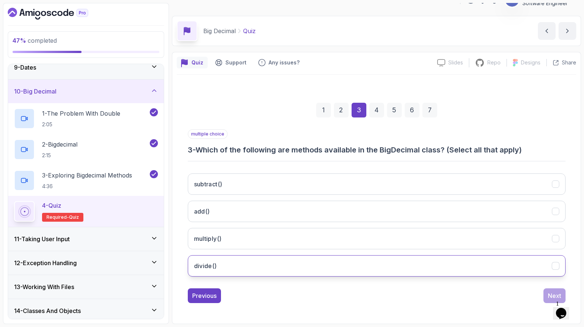
click at [316, 270] on button "divide()" at bounding box center [377, 265] width 378 height 21
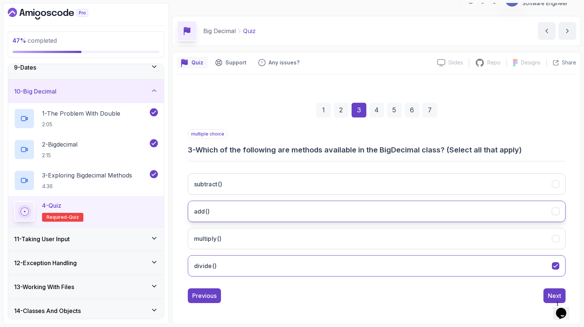
click at [322, 209] on button "add()" at bounding box center [377, 211] width 378 height 21
click at [324, 238] on button "multiply()" at bounding box center [377, 238] width 378 height 21
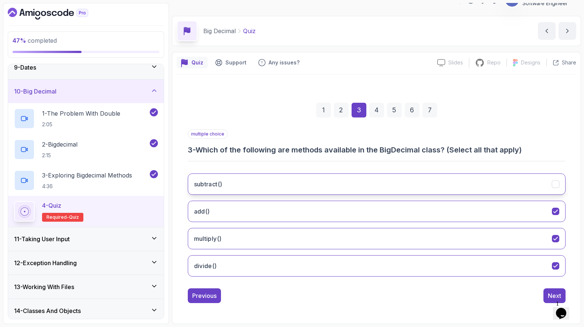
click at [325, 186] on button "subtract()" at bounding box center [377, 184] width 378 height 21
click at [553, 292] on div "Next" at bounding box center [553, 296] width 13 height 9
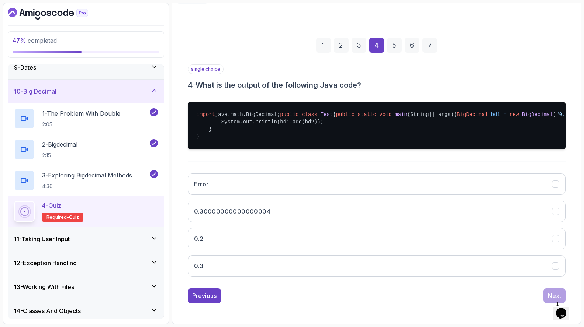
scroll to position [101, 0]
click at [384, 271] on button "0.3" at bounding box center [377, 265] width 378 height 21
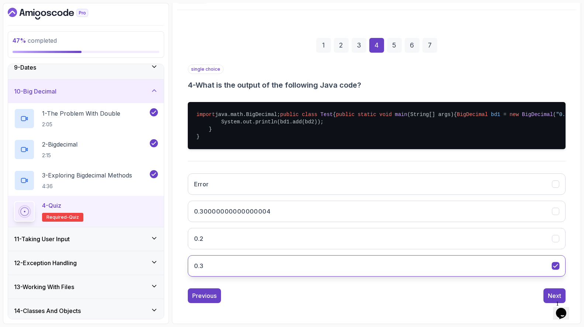
scroll to position [108, 0]
click at [549, 290] on button "Next" at bounding box center [554, 296] width 22 height 15
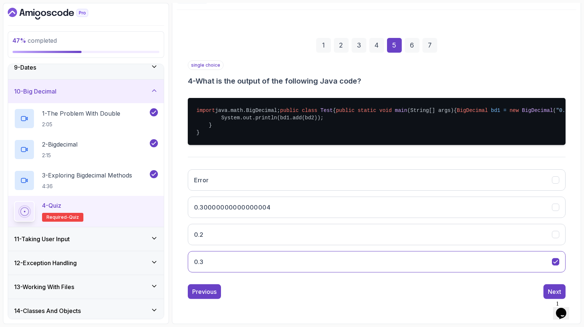
scroll to position [14, 0]
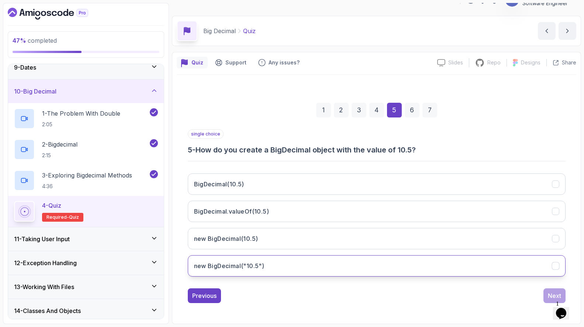
click at [314, 266] on button "new BigDecimal("10.5")" at bounding box center [377, 265] width 378 height 21
click at [550, 292] on div "Next" at bounding box center [553, 296] width 13 height 9
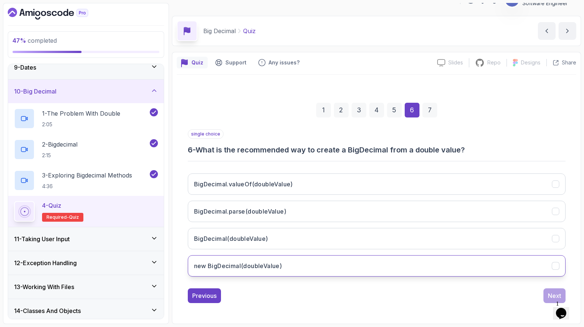
click at [297, 268] on button "new BigDecimal(doubleValue)" at bounding box center [377, 265] width 378 height 21
click at [546, 293] on button "Next" at bounding box center [554, 296] width 22 height 15
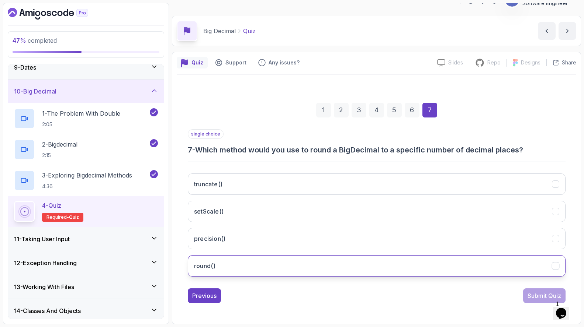
click at [348, 272] on button "round()" at bounding box center [377, 265] width 378 height 21
click at [527, 297] on div "Submit Quiz" at bounding box center [544, 296] width 34 height 9
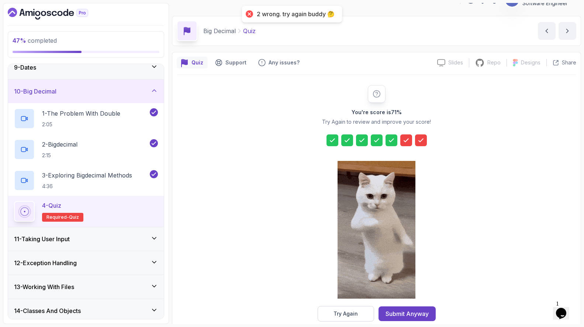
scroll to position [26, 0]
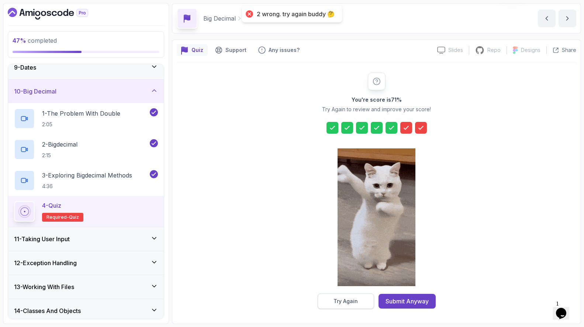
click at [361, 303] on button "Try Again" at bounding box center [345, 301] width 56 height 15
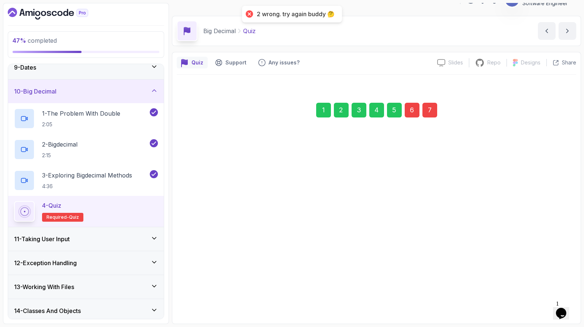
scroll to position [14, 0]
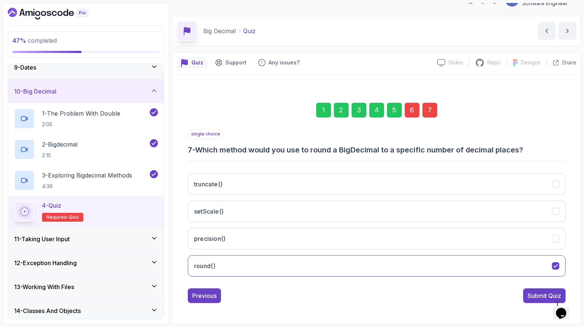
click at [410, 114] on div "6" at bounding box center [411, 110] width 15 height 15
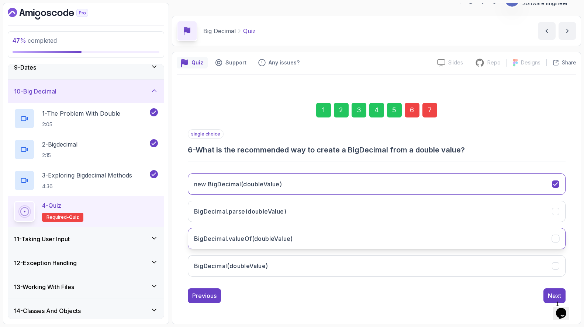
click at [297, 241] on button "BigDecimal.valueOf(doubleValue)" at bounding box center [377, 238] width 378 height 21
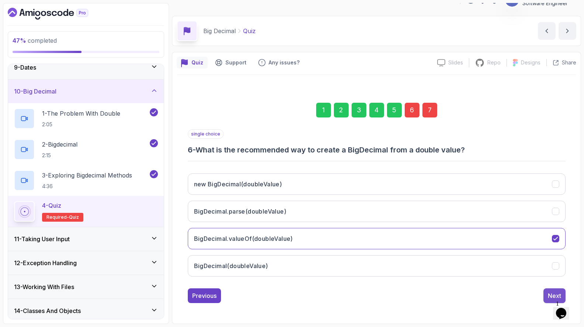
click at [551, 295] on div "Next" at bounding box center [553, 296] width 13 height 9
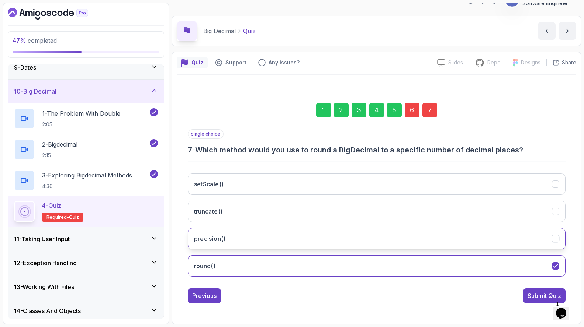
click at [361, 238] on button "precision()" at bounding box center [377, 238] width 378 height 21
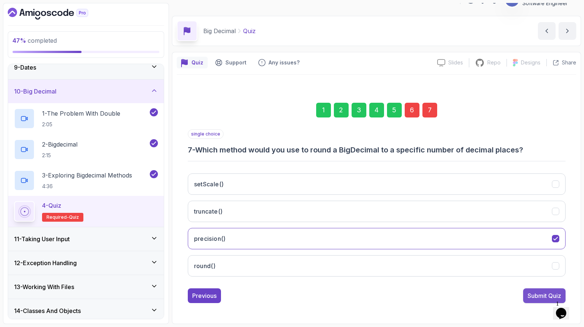
click at [530, 299] on div "Submit Quiz" at bounding box center [544, 296] width 34 height 9
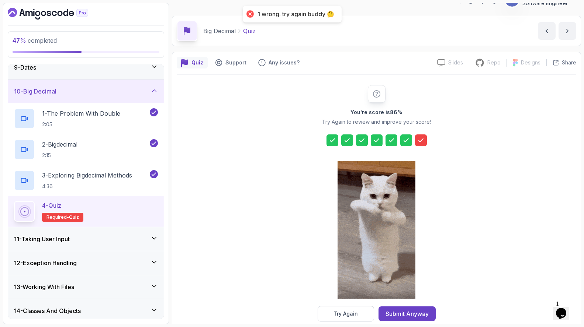
scroll to position [26, 0]
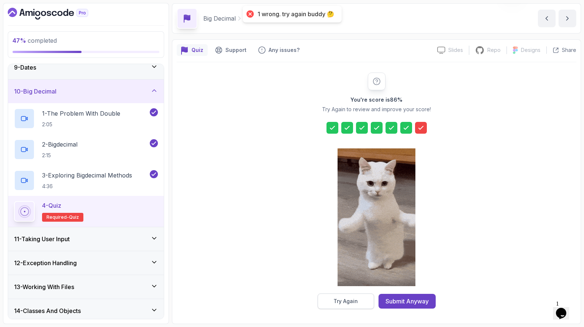
click at [360, 304] on button "Try Again" at bounding box center [345, 301] width 56 height 15
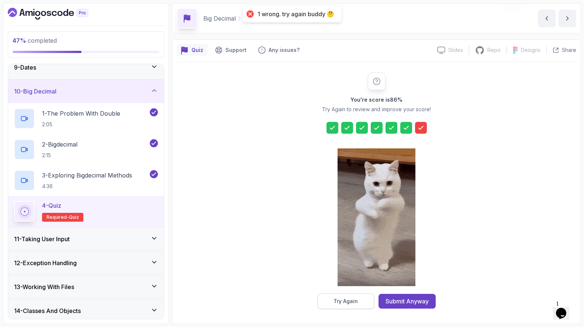
scroll to position [14, 0]
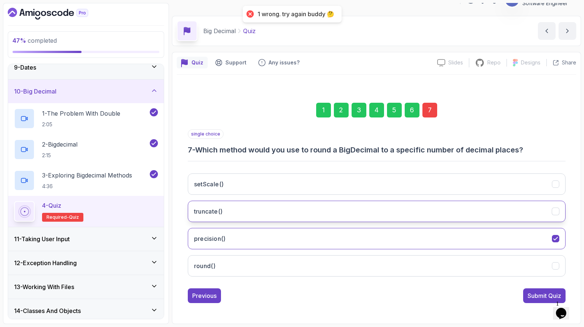
click at [371, 207] on button "truncate()" at bounding box center [377, 211] width 378 height 21
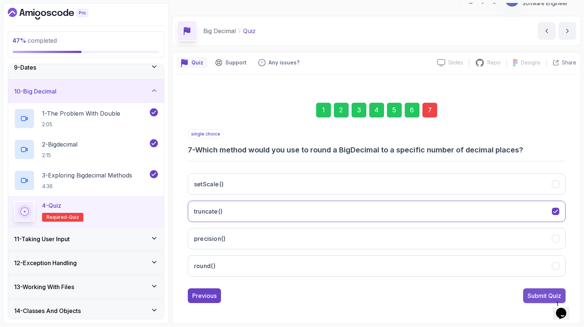
click at [532, 296] on div "Submit Quiz" at bounding box center [544, 296] width 34 height 9
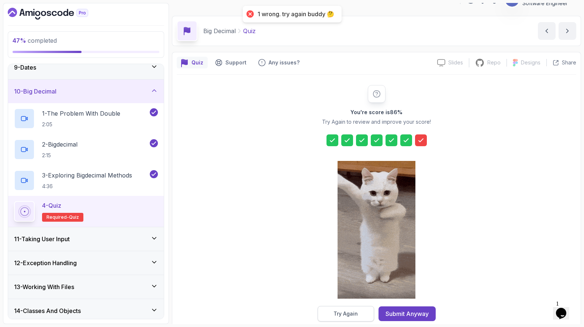
click at [360, 315] on button "Try Again" at bounding box center [345, 313] width 56 height 15
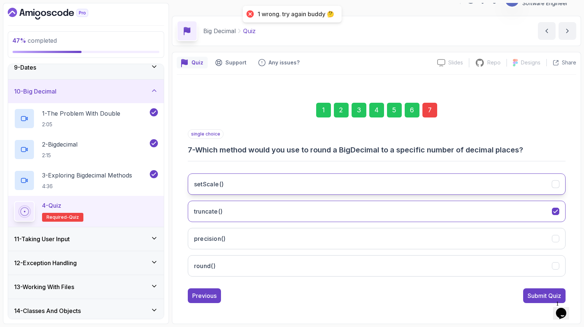
click at [366, 187] on button "setScale()" at bounding box center [377, 184] width 378 height 21
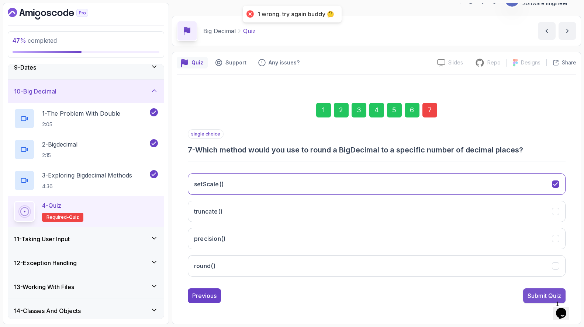
click at [530, 295] on div "Submit Quiz" at bounding box center [544, 296] width 34 height 9
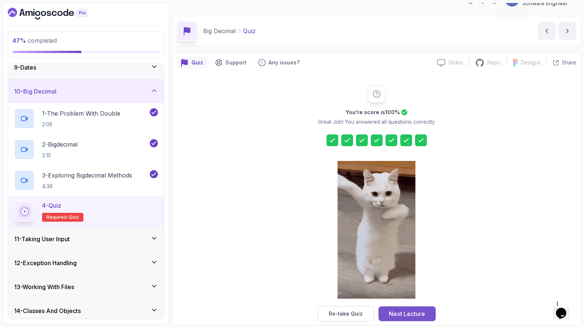
click at [411, 314] on div "Next Lecture" at bounding box center [407, 314] width 36 height 9
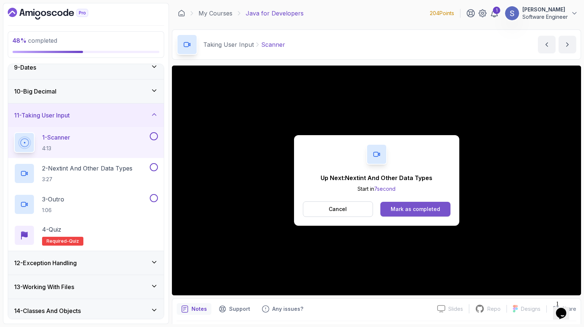
click at [398, 205] on button "Mark as completed" at bounding box center [415, 209] width 70 height 15
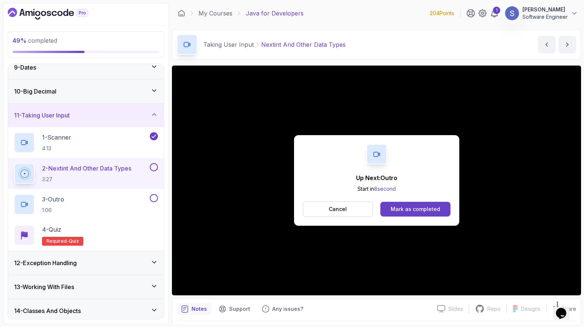
click at [398, 205] on button "Mark as completed" at bounding box center [415, 209] width 70 height 15
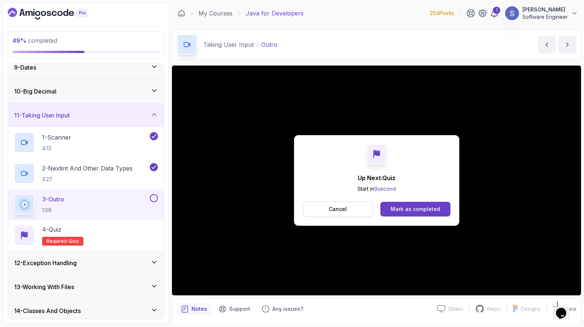
click at [398, 205] on button "Mark as completed" at bounding box center [415, 209] width 70 height 15
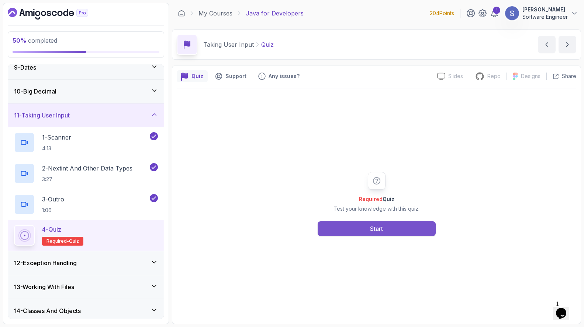
click at [385, 231] on button "Start" at bounding box center [376, 229] width 118 height 15
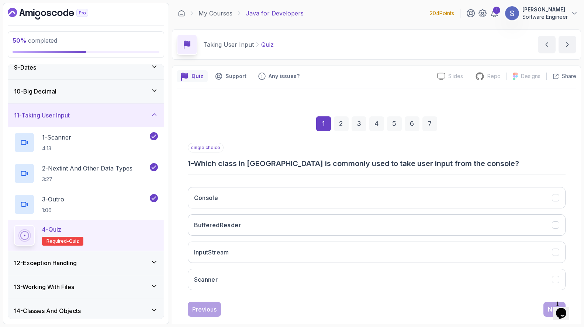
scroll to position [14, 0]
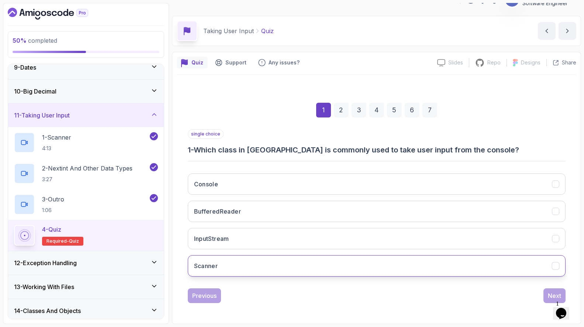
click at [337, 258] on button "Scanner" at bounding box center [377, 265] width 378 height 21
click at [549, 292] on div "Next" at bounding box center [553, 296] width 13 height 9
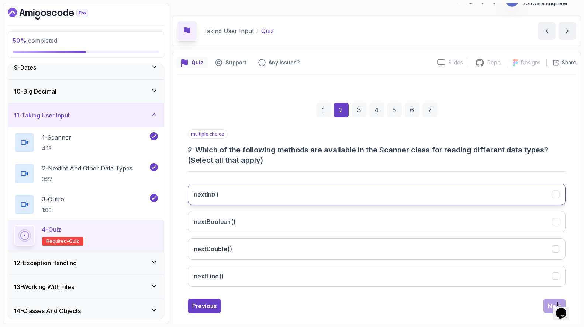
click at [442, 193] on button "nextInt()" at bounding box center [377, 194] width 378 height 21
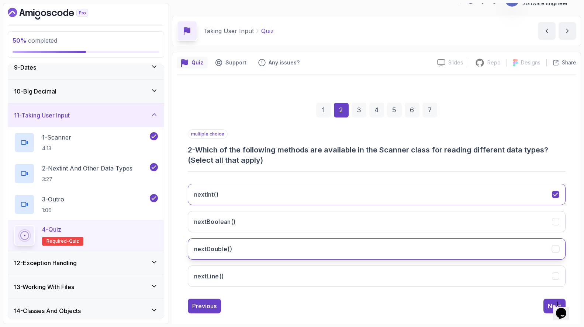
click at [421, 254] on button "nextDouble()" at bounding box center [377, 249] width 378 height 21
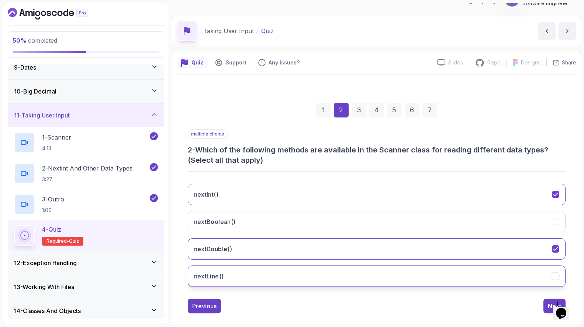
click at [417, 284] on button "nextLine()" at bounding box center [377, 276] width 378 height 21
click at [549, 300] on button "Next" at bounding box center [554, 306] width 22 height 15
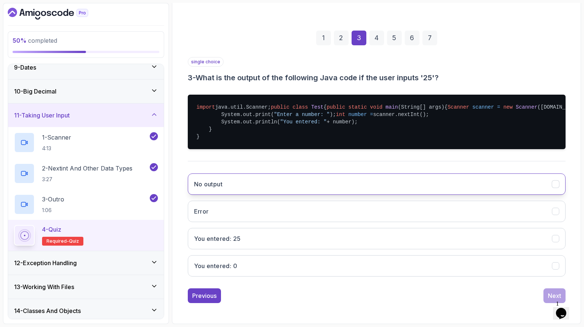
scroll to position [115, 0]
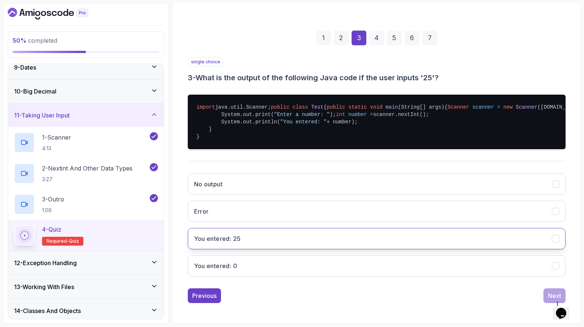
click at [337, 241] on button "You entered: 25" at bounding box center [377, 238] width 378 height 21
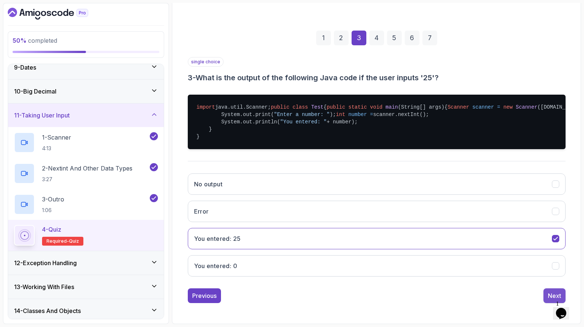
click at [547, 292] on button "Next" at bounding box center [554, 296] width 22 height 15
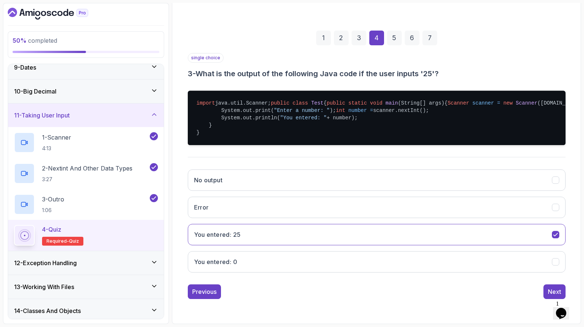
scroll to position [14, 0]
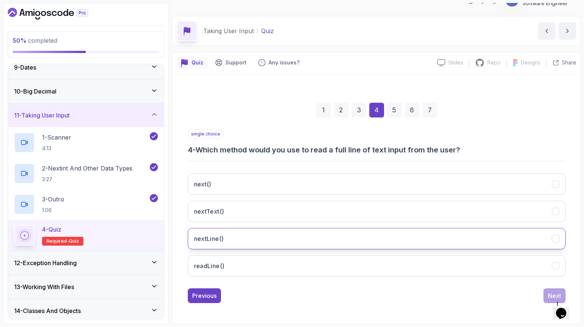
click at [372, 238] on button "nextLine()" at bounding box center [377, 238] width 378 height 21
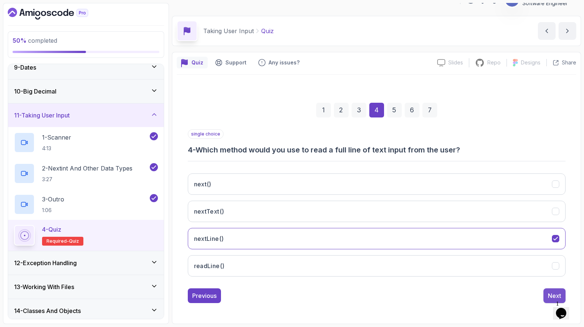
click at [550, 291] on button "Next" at bounding box center [554, 296] width 22 height 15
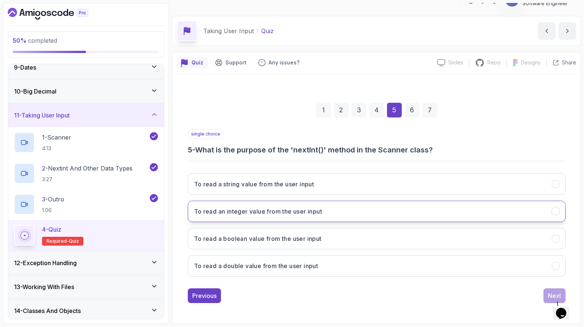
click at [346, 213] on button "To read an integer value from the user input" at bounding box center [377, 211] width 378 height 21
click at [546, 291] on button "Next" at bounding box center [554, 296] width 22 height 15
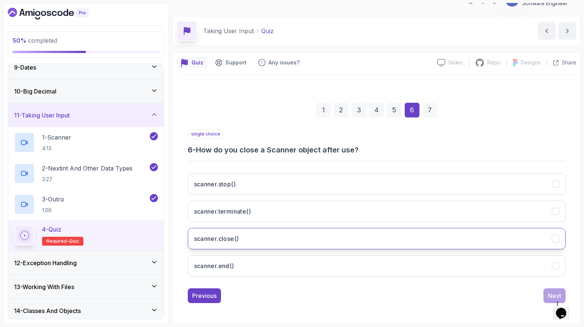
click at [331, 237] on button "scanner.close()" at bounding box center [377, 238] width 378 height 21
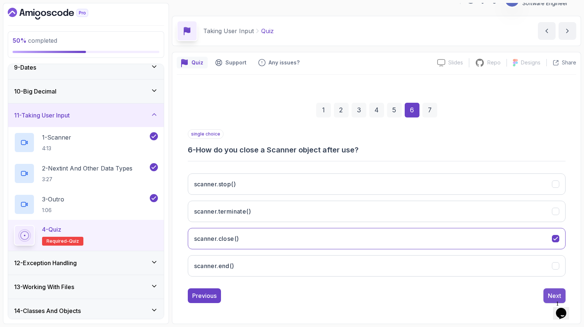
click at [546, 291] on button "Next" at bounding box center [554, 296] width 22 height 15
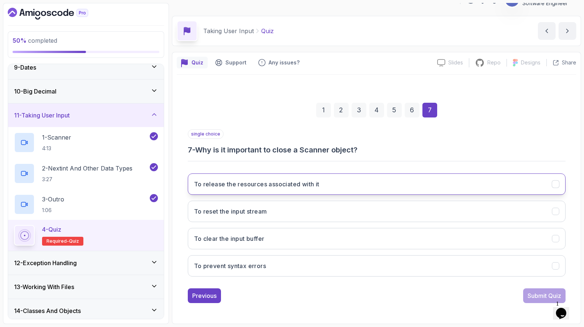
click at [406, 184] on button "To release the resources associated with it" at bounding box center [377, 184] width 378 height 21
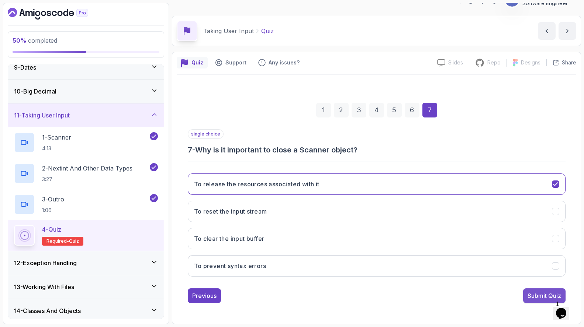
click at [536, 295] on div "Submit Quiz" at bounding box center [544, 296] width 34 height 9
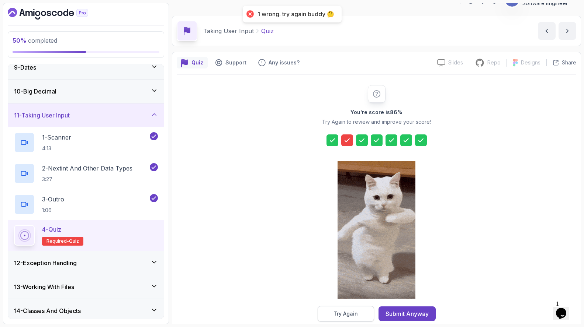
click at [362, 317] on button "Try Again" at bounding box center [345, 313] width 56 height 15
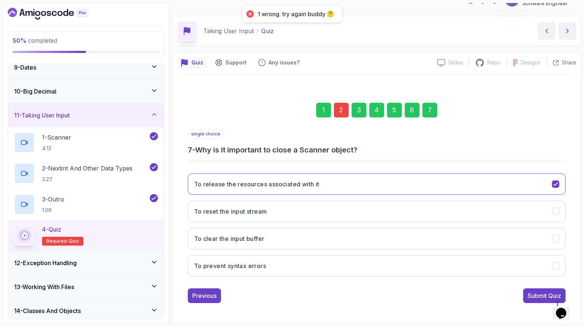
click at [344, 112] on div "2" at bounding box center [341, 110] width 15 height 15
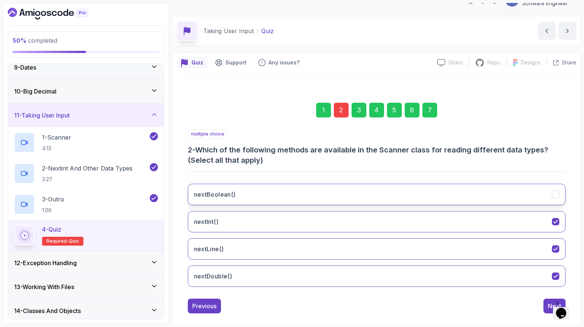
click at [345, 191] on button "nextBoolean()" at bounding box center [377, 194] width 378 height 21
click at [545, 300] on button "Next" at bounding box center [554, 306] width 22 height 15
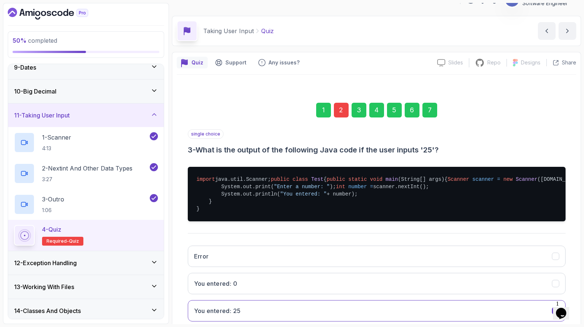
click at [427, 114] on div "7" at bounding box center [429, 110] width 15 height 15
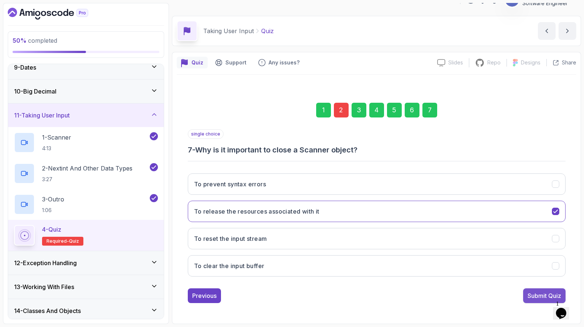
click at [540, 293] on div "Submit Quiz" at bounding box center [544, 296] width 34 height 9
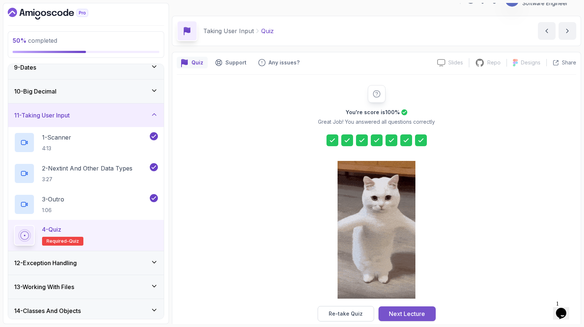
click at [422, 312] on div "Next Lecture" at bounding box center [407, 314] width 36 height 9
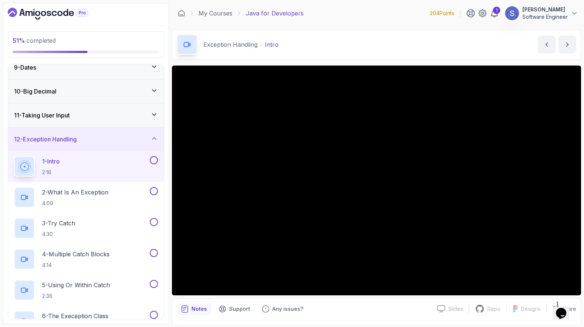
click at [405, 306] on div "Notes Support Any issues?" at bounding box center [304, 309] width 254 height 12
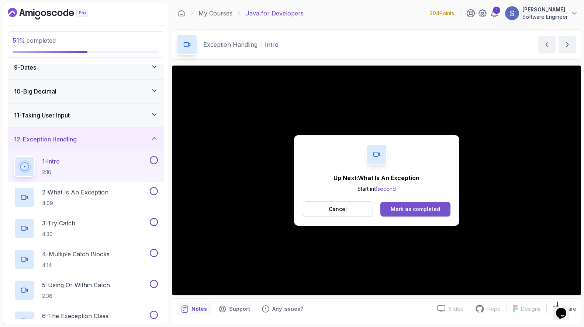
click at [388, 211] on button "Mark as completed" at bounding box center [415, 209] width 70 height 15
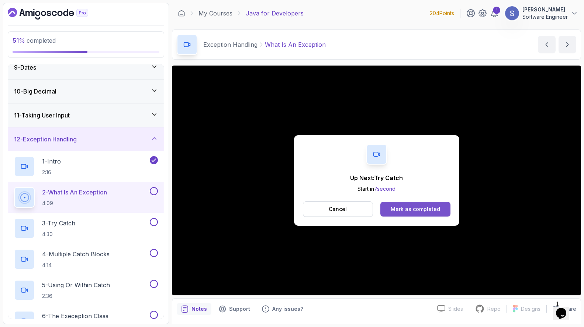
click at [427, 212] on div "Mark as completed" at bounding box center [414, 209] width 49 height 7
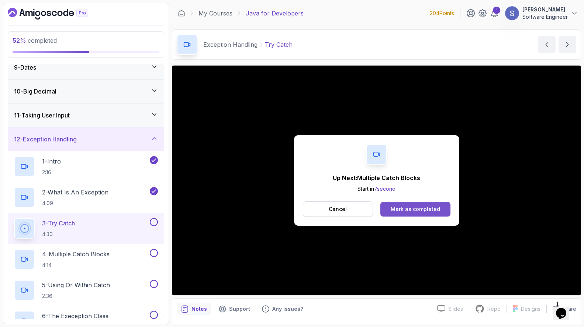
click at [434, 212] on div "Mark as completed" at bounding box center [414, 209] width 49 height 7
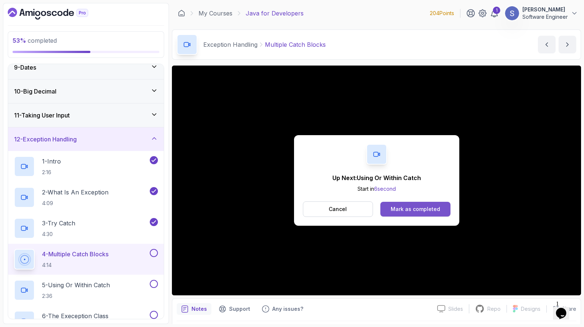
click at [421, 204] on button "Mark as completed" at bounding box center [415, 209] width 70 height 15
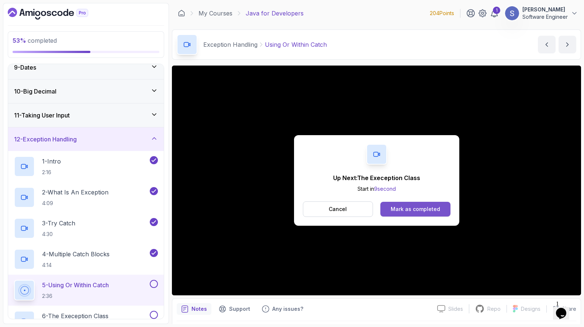
click at [392, 205] on button "Mark as completed" at bounding box center [415, 209] width 70 height 15
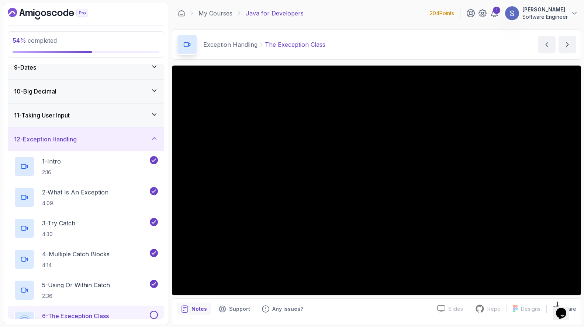
click at [416, 311] on div "Notes Support Any issues?" at bounding box center [304, 309] width 254 height 12
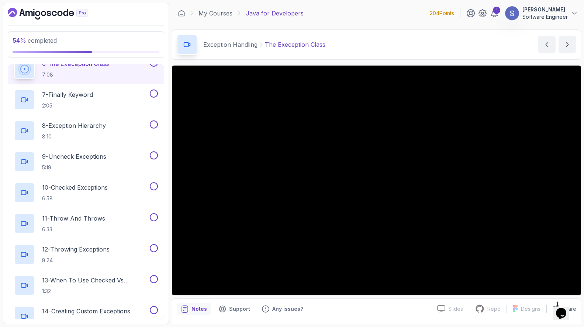
scroll to position [452, 0]
click at [408, 312] on div "Notes Support Any issues?" at bounding box center [304, 309] width 254 height 12
